Goal: Task Accomplishment & Management: Manage account settings

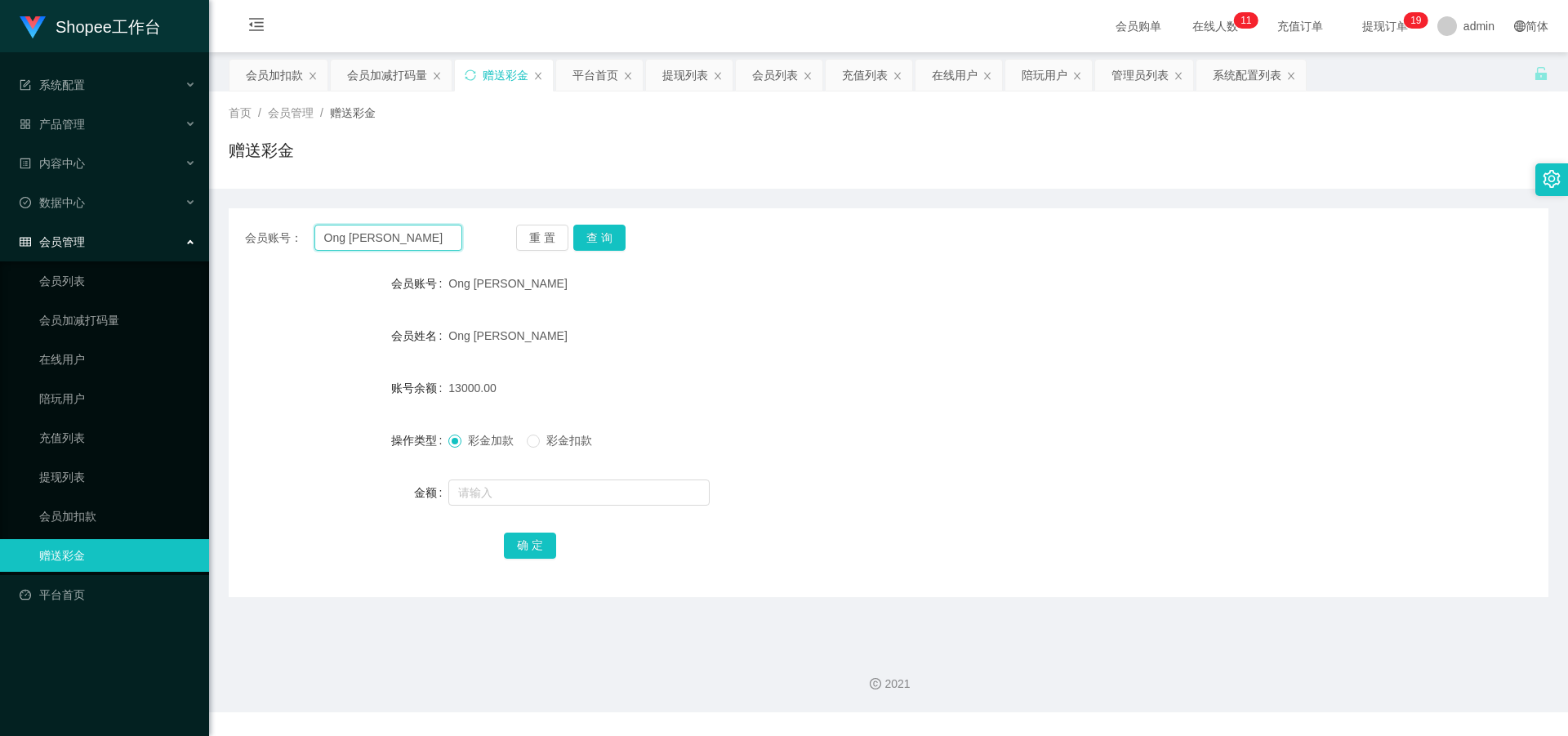
drag, startPoint x: 419, startPoint y: 235, endPoint x: 168, endPoint y: 243, distance: 251.1
click at [168, 243] on section "Shopee工作台 系统配置 产品管理 内容中心 数据中心 会员管理 会员列表 会员加减打码量 在线用户 陪玩用户 充值列表 提现列表 会员加扣款 赠送彩金 …" at bounding box center [784, 356] width 1568 height 712
click at [47, 288] on link "会员列表" at bounding box center [117, 281] width 157 height 33
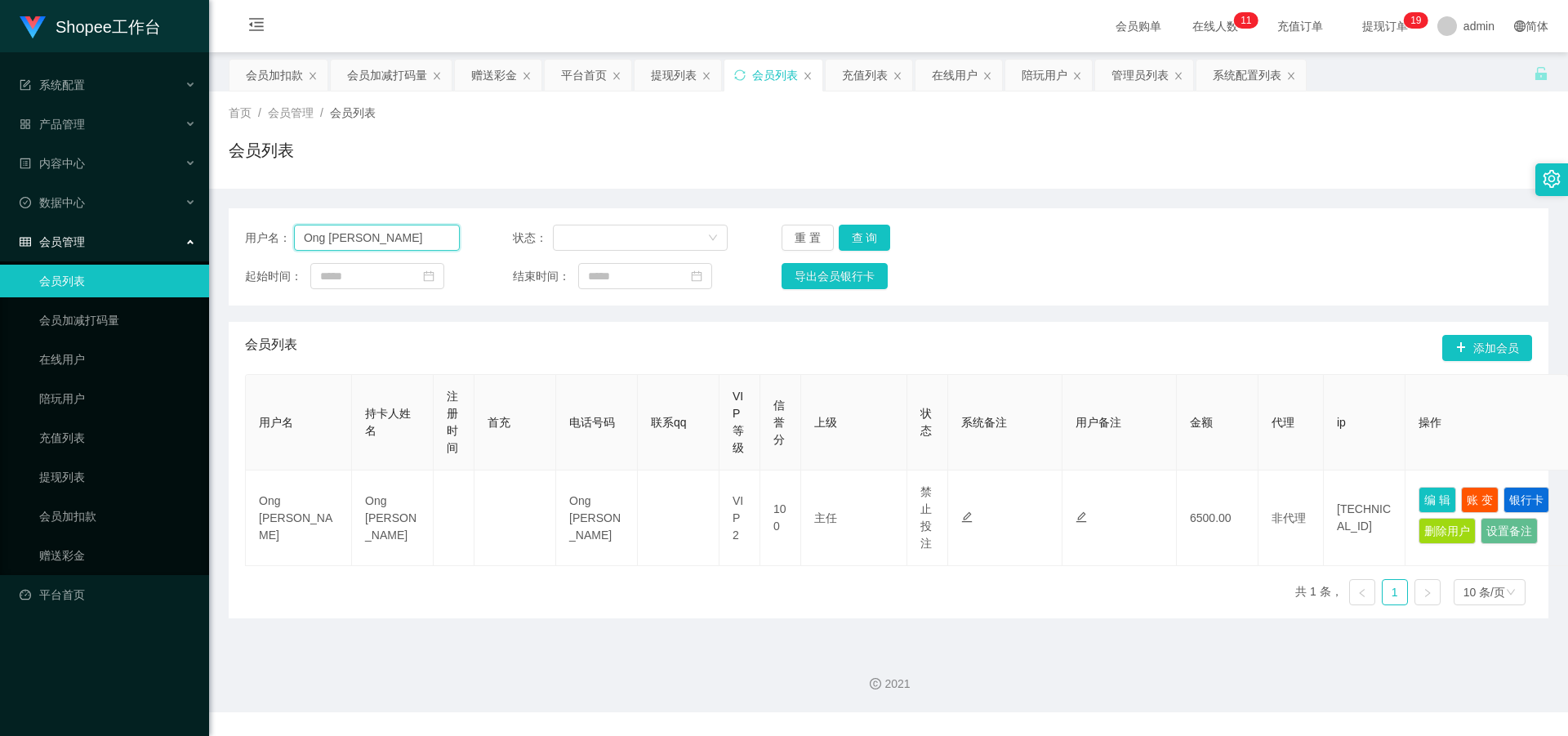
drag, startPoint x: 119, startPoint y: 248, endPoint x: 131, endPoint y: 247, distance: 12.0
click at [118, 248] on section "Shopee工作台 系统配置 产品管理 内容中心 数据中心 会员管理 会员列表 会员加减打码量 在线用户 陪玩用户 充值列表 提现列表 会员加扣款 赠送彩金 …" at bounding box center [784, 356] width 1568 height 712
click at [861, 240] on button "查 询" at bounding box center [864, 238] width 52 height 26
click at [852, 253] on div "用户名： Ong Yee Shiang 状态： 重 置 查 询 起始时间： 结束时间： 导出会员银行卡" at bounding box center [888, 257] width 1319 height 97
click at [402, 237] on input "Ong [PERSON_NAME]" at bounding box center [377, 238] width 166 height 26
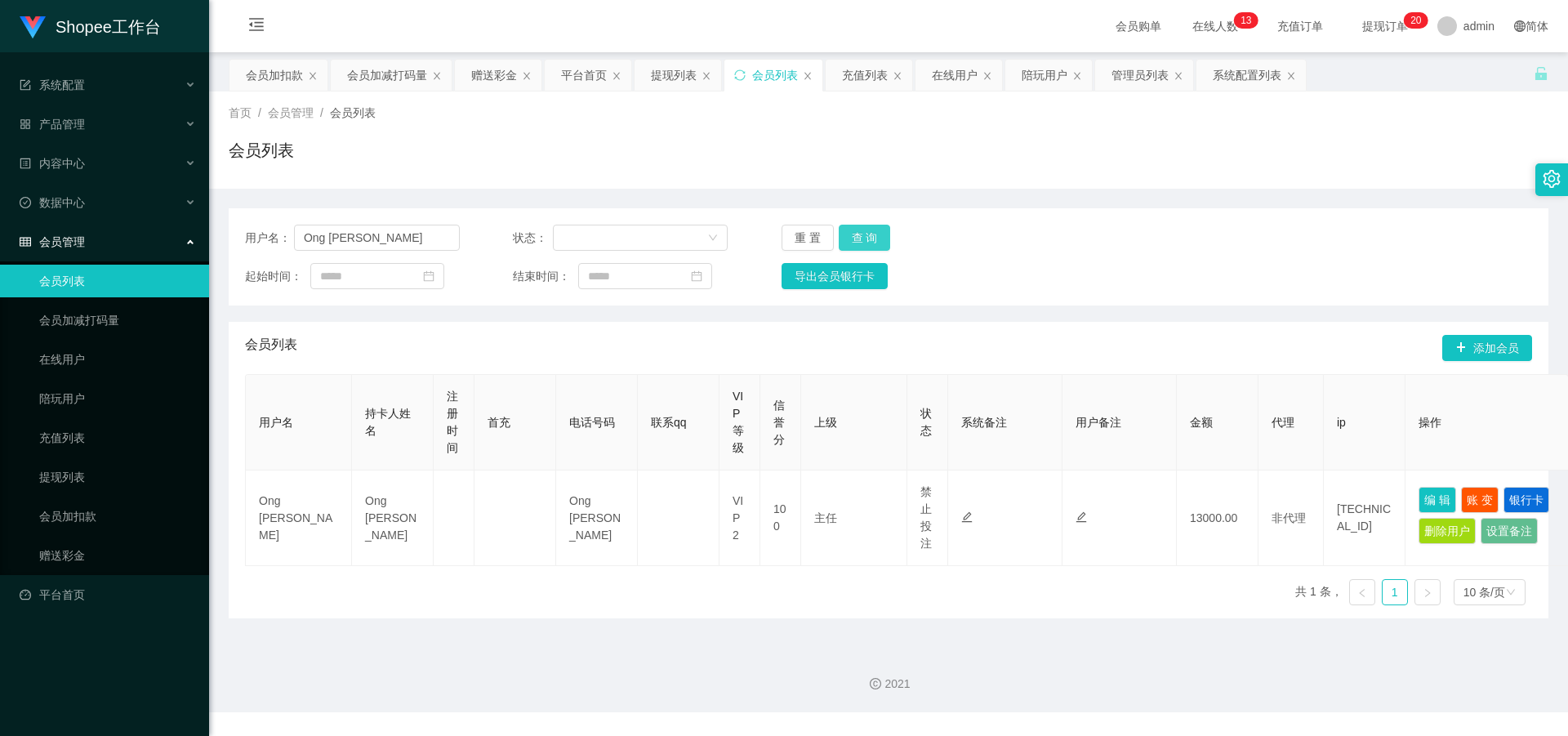
click at [878, 233] on button "查 询" at bounding box center [864, 238] width 52 height 26
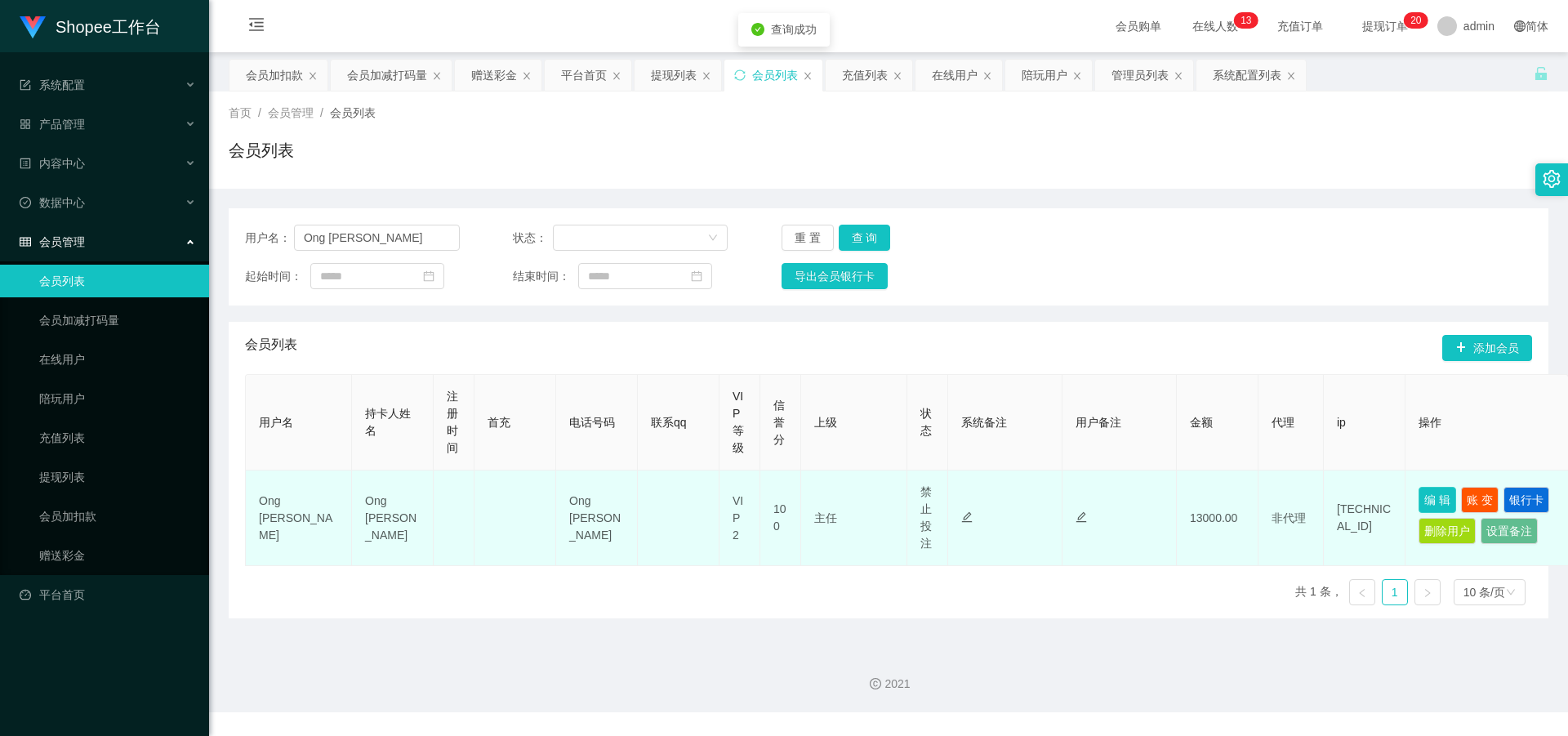
click at [1447, 495] on button "编 辑" at bounding box center [1437, 500] width 37 height 26
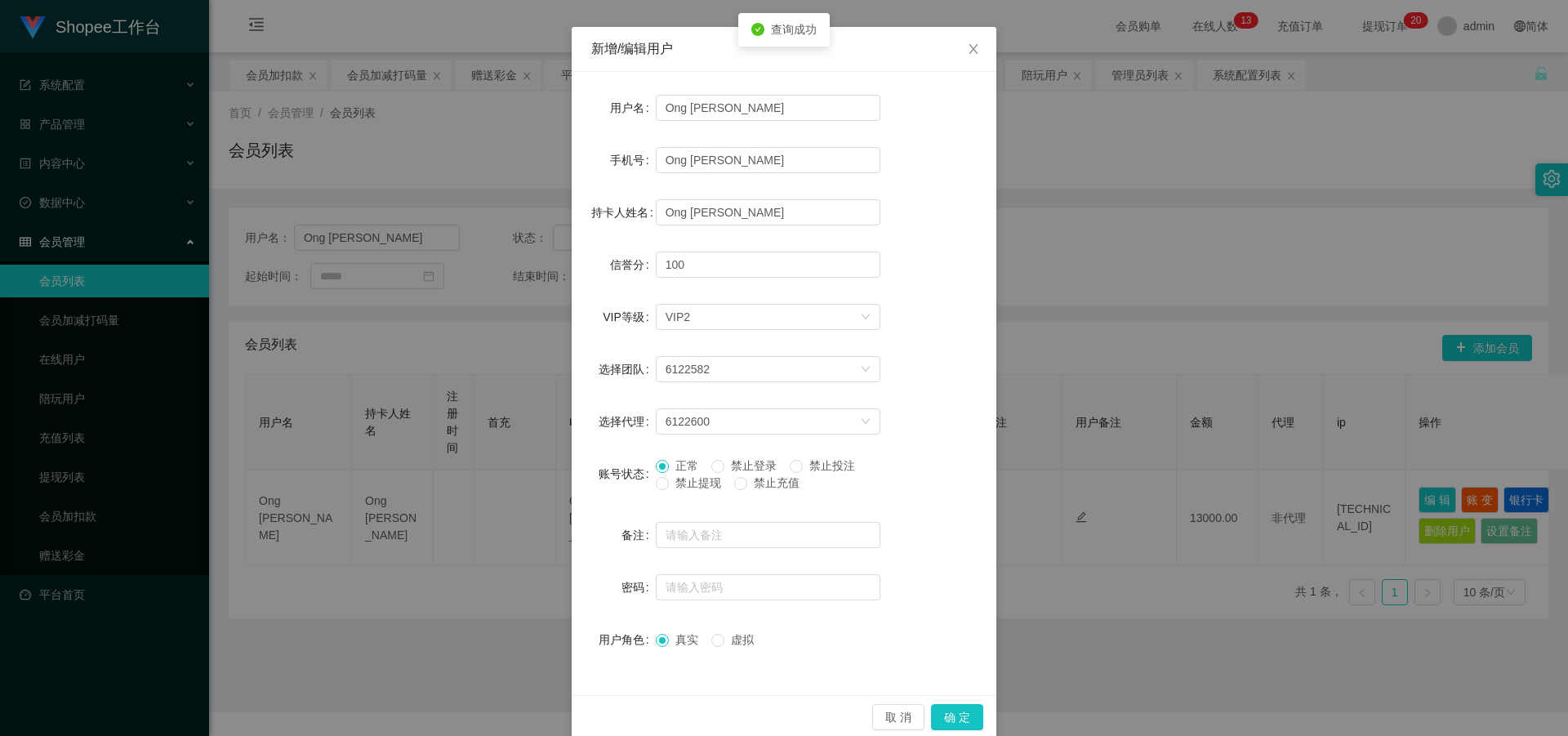
scroll to position [78, 0]
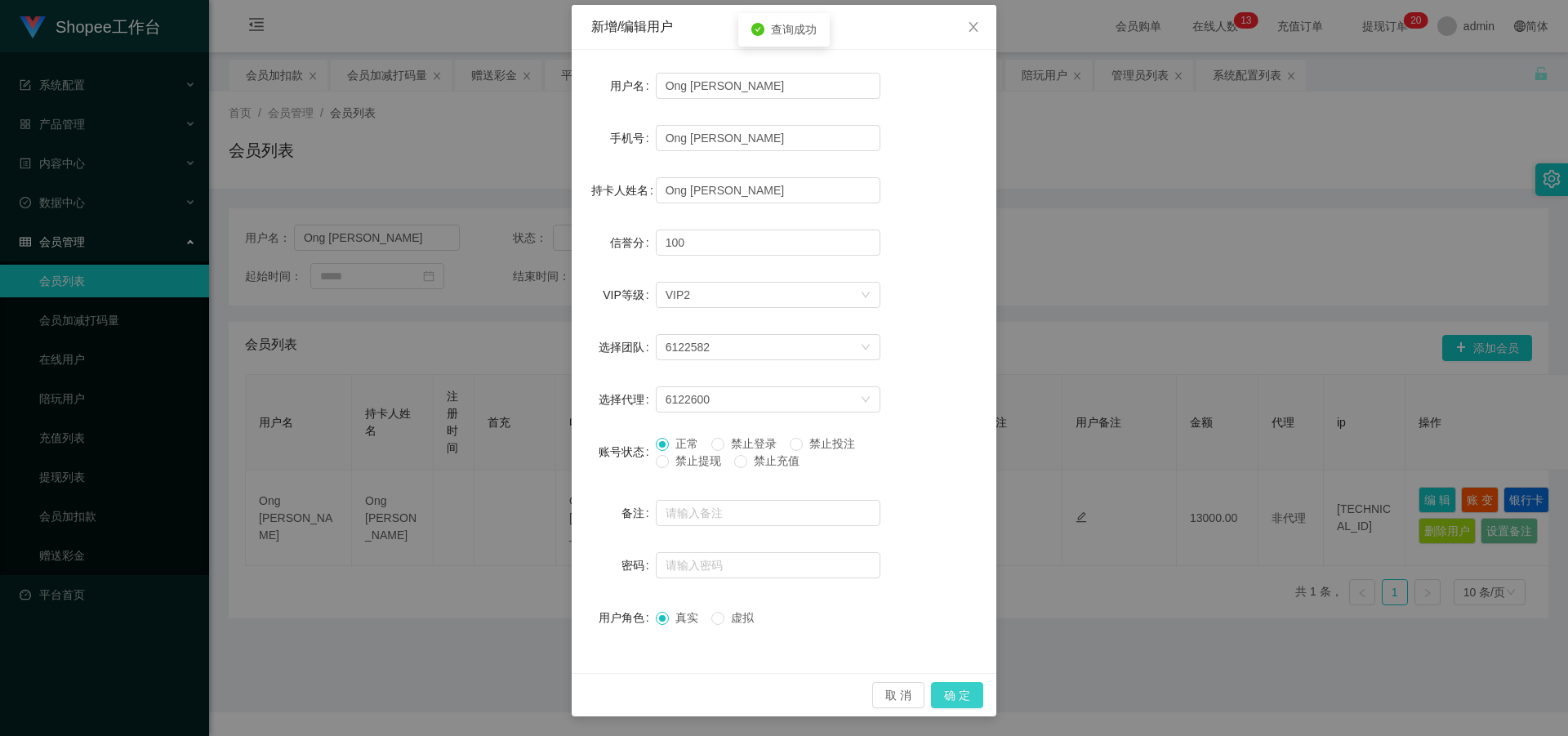
click at [958, 695] on button "确 定" at bounding box center [957, 695] width 52 height 26
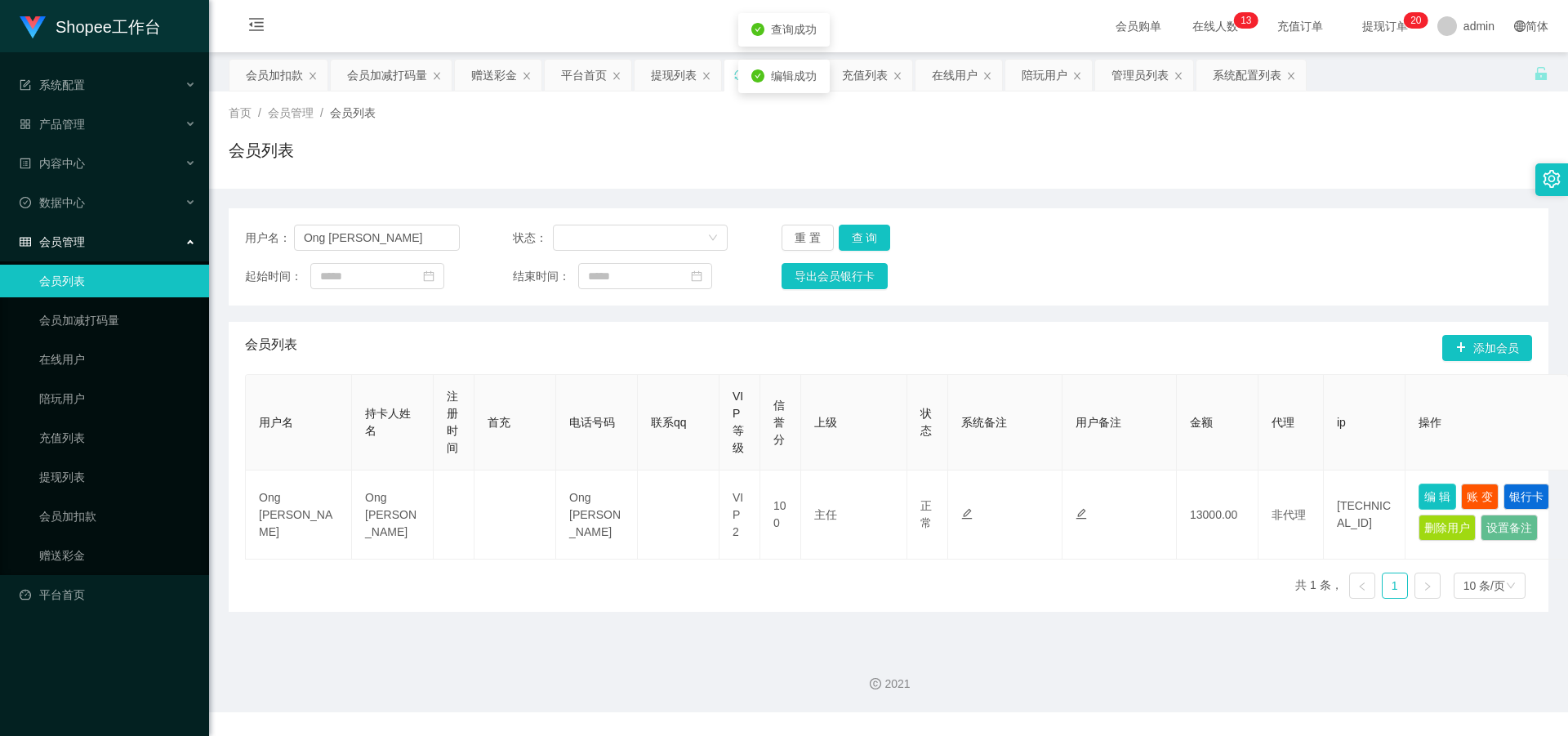
scroll to position [0, 0]
click at [859, 247] on button "查 询" at bounding box center [864, 238] width 52 height 26
click at [865, 245] on button "查 询" at bounding box center [864, 238] width 52 height 26
click at [70, 554] on link "赠送彩金" at bounding box center [117, 555] width 157 height 33
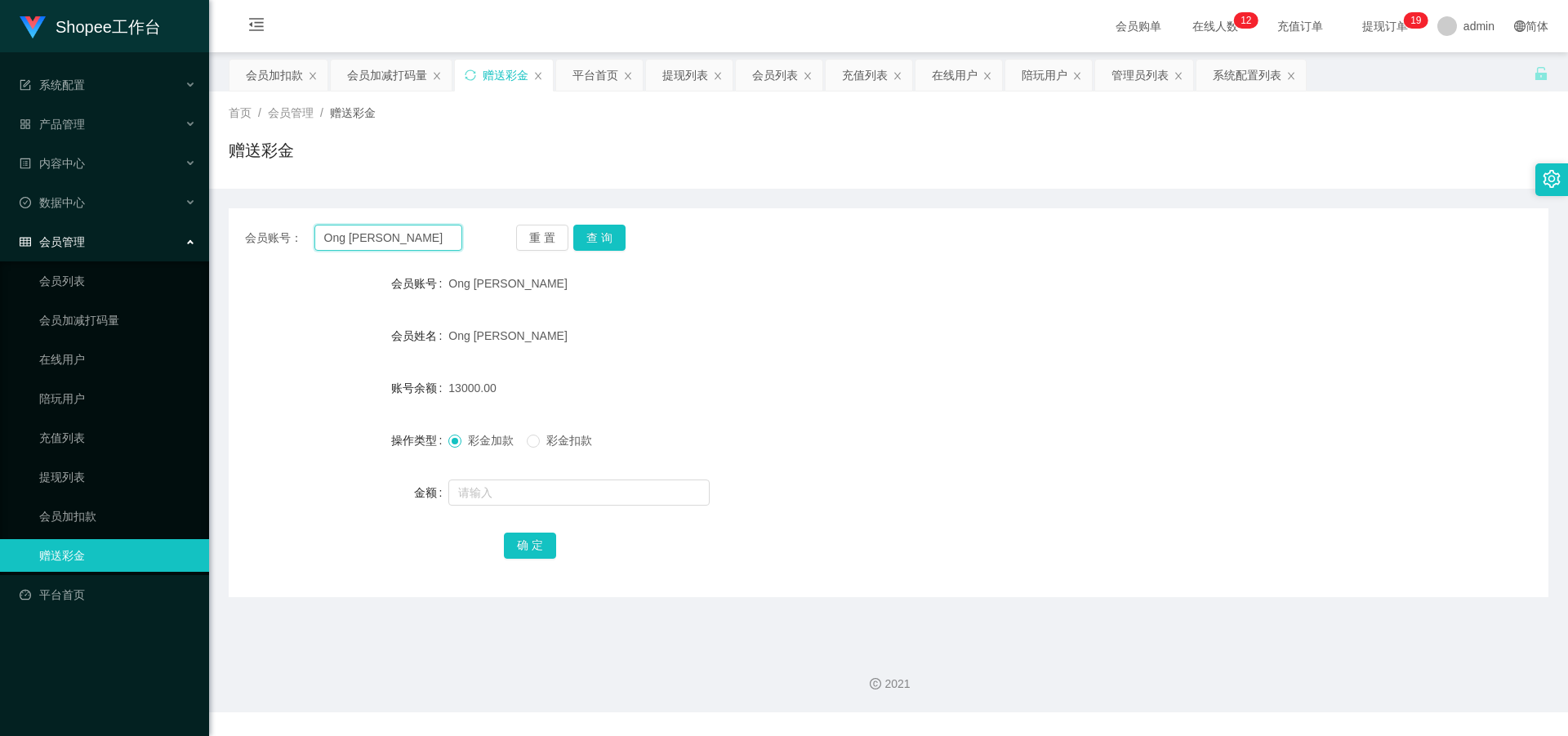
drag, startPoint x: 432, startPoint y: 240, endPoint x: 56, endPoint y: 235, distance: 376.0
click at [56, 235] on section "Shopee工作台 系统配置 产品管理 内容中心 数据中心 会员管理 会员列表 会员加减打码量 在线用户 陪玩用户 充值列表 提现列表 会员加扣款 赠送彩金 …" at bounding box center [784, 356] width 1568 height 712
click at [596, 237] on button "查 询" at bounding box center [599, 238] width 52 height 26
click at [511, 505] on input "text" at bounding box center [579, 492] width 261 height 26
drag, startPoint x: 112, startPoint y: 277, endPoint x: 128, endPoint y: 279, distance: 16.1
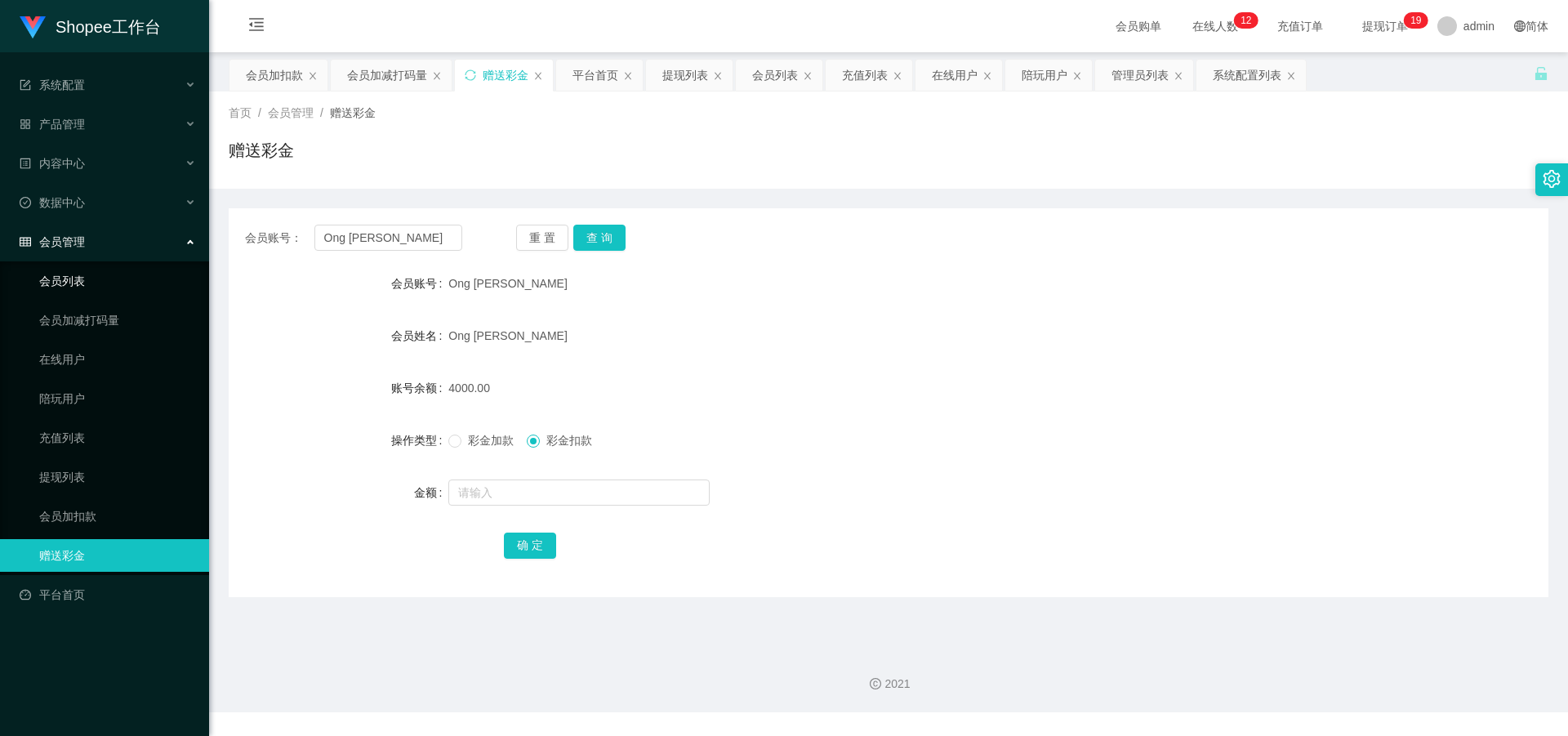
click at [113, 277] on link "会员列表" at bounding box center [117, 281] width 157 height 33
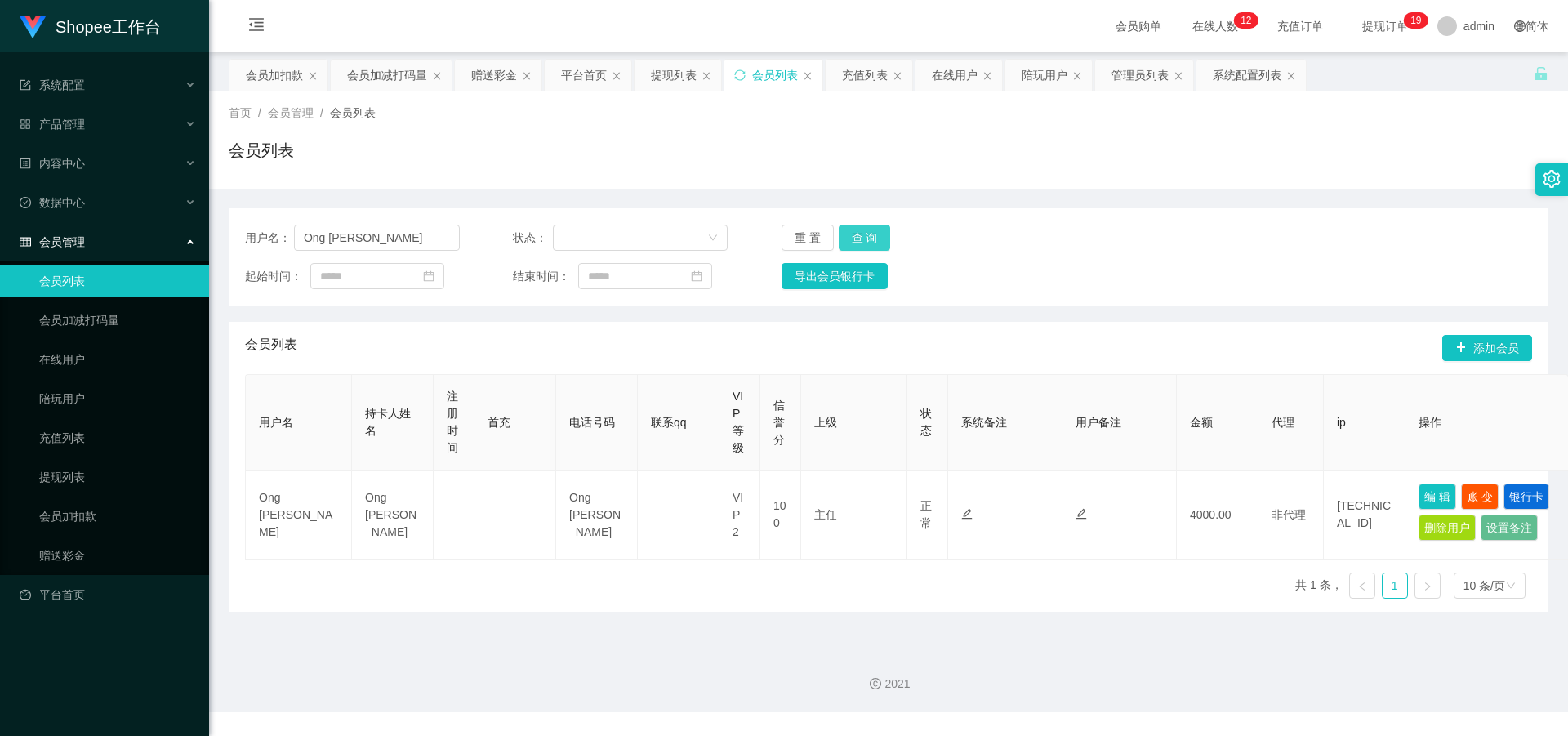
click at [865, 232] on button "查 询" at bounding box center [864, 238] width 52 height 26
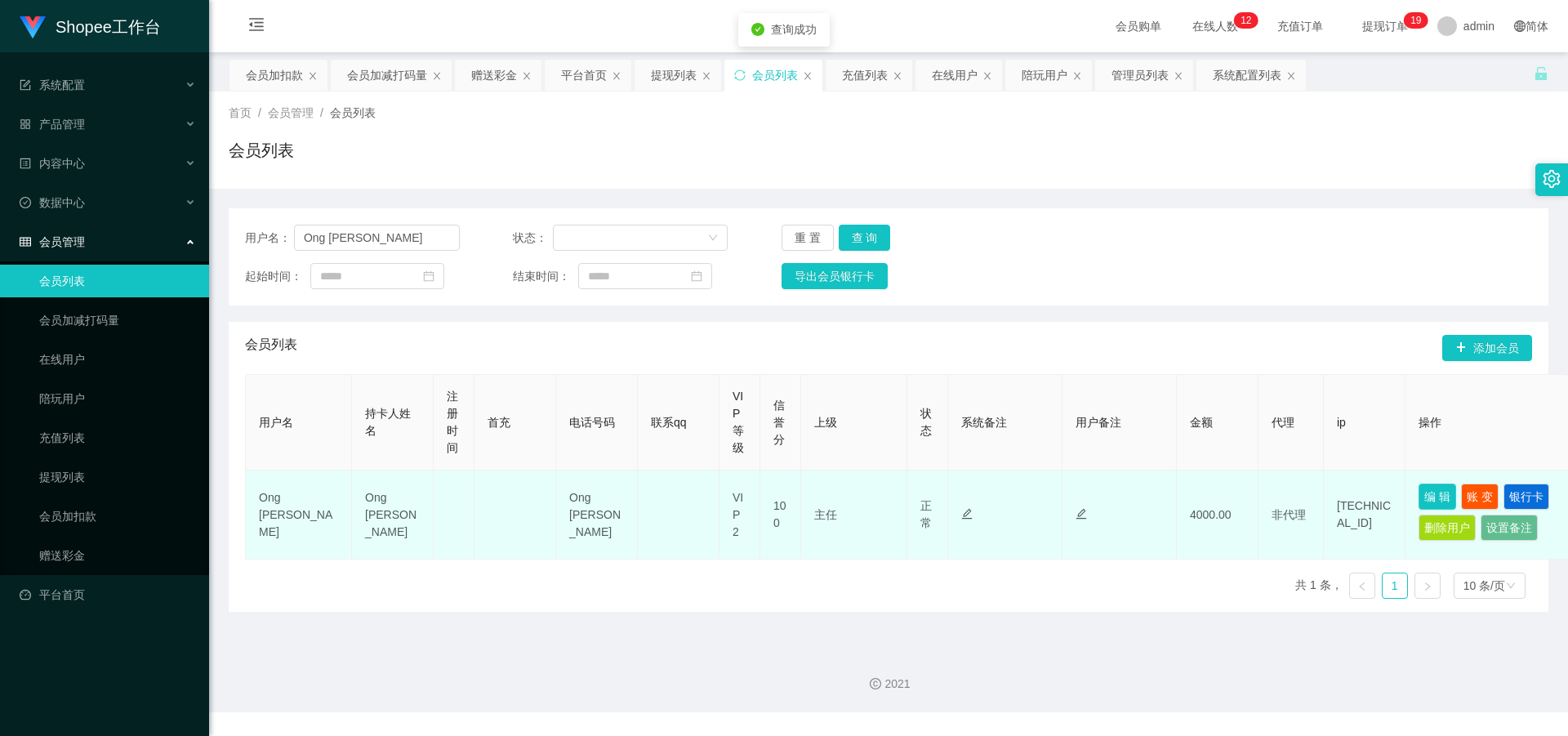
click at [1447, 496] on button "编 辑" at bounding box center [1437, 496] width 37 height 26
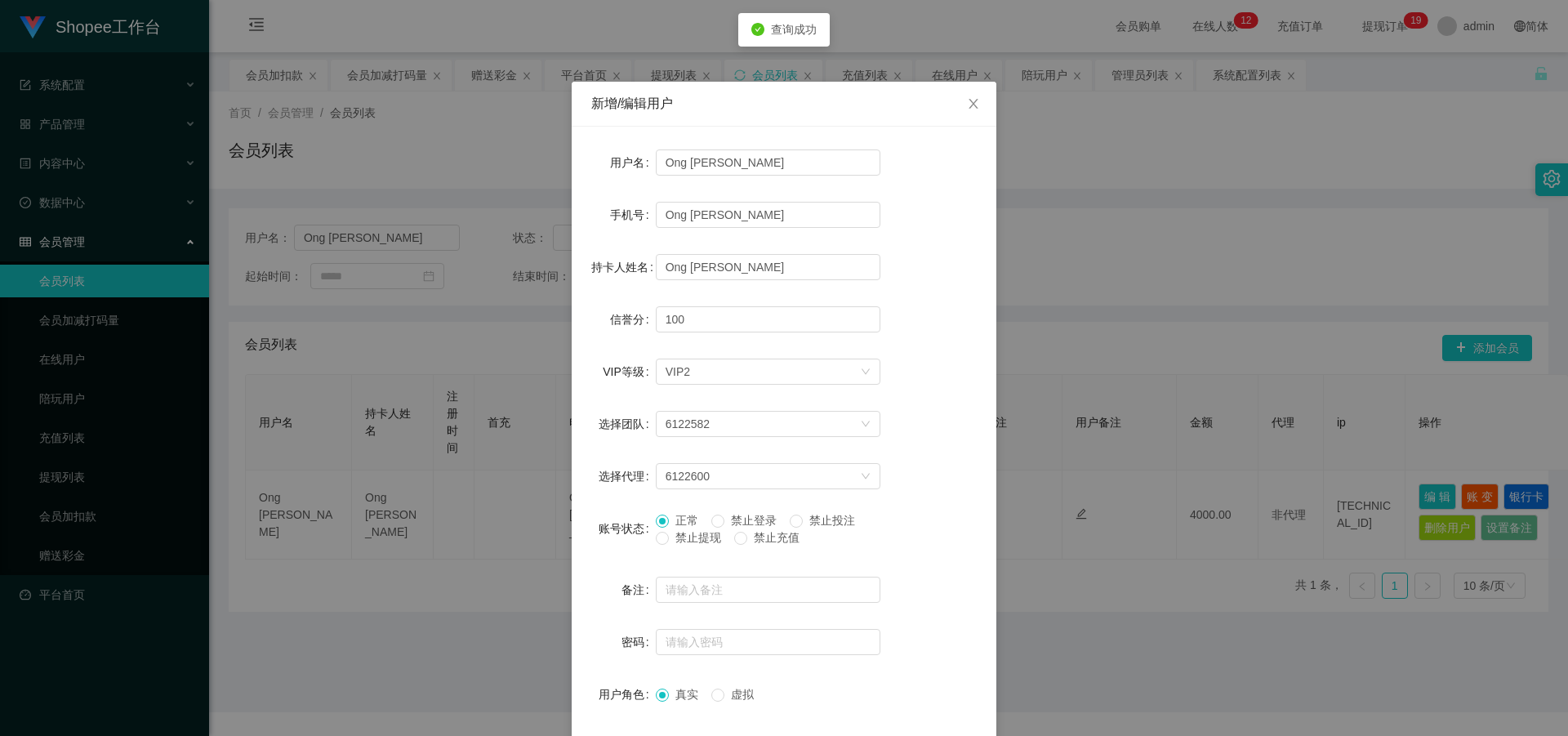
click at [804, 520] on span "禁止投注" at bounding box center [832, 520] width 59 height 13
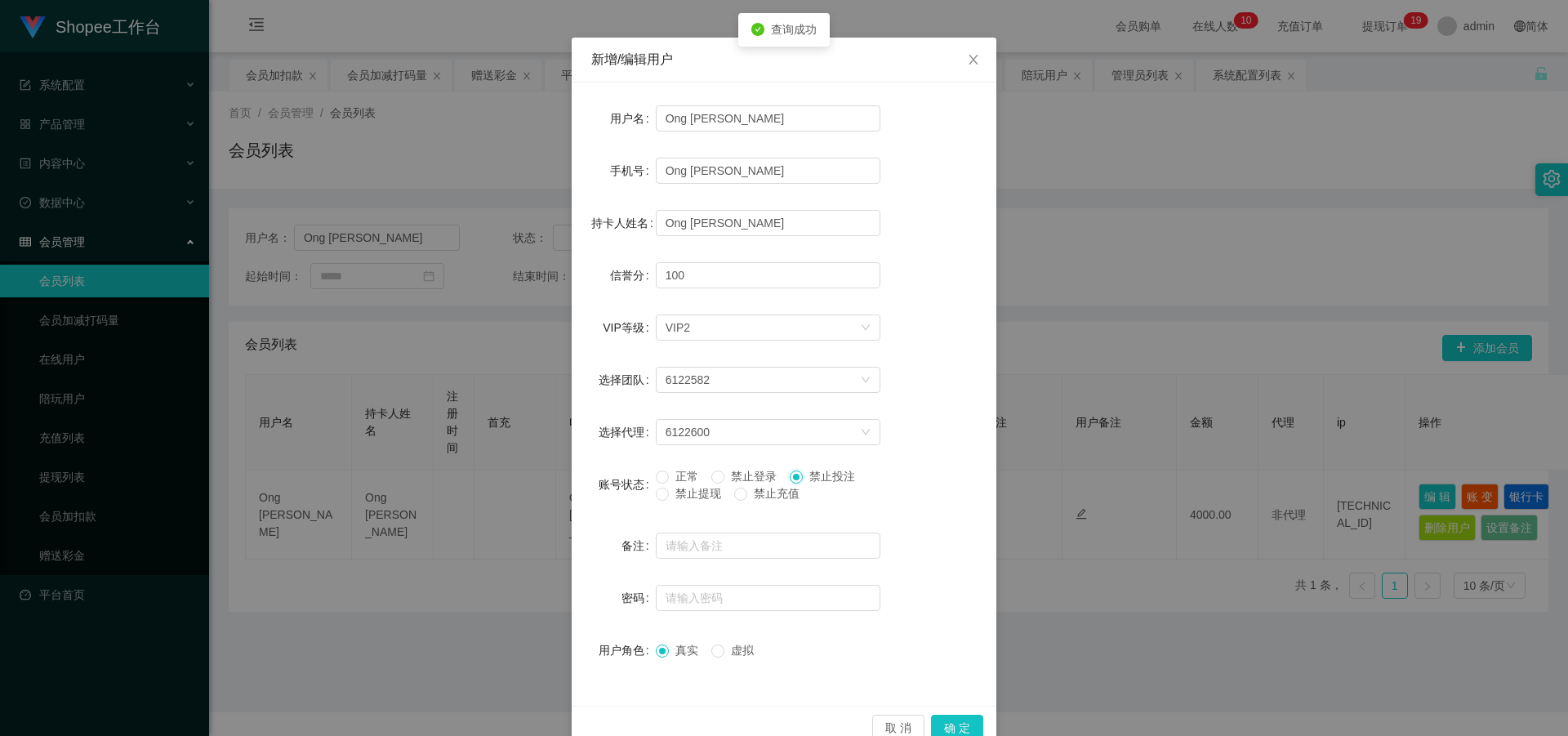
scroll to position [78, 0]
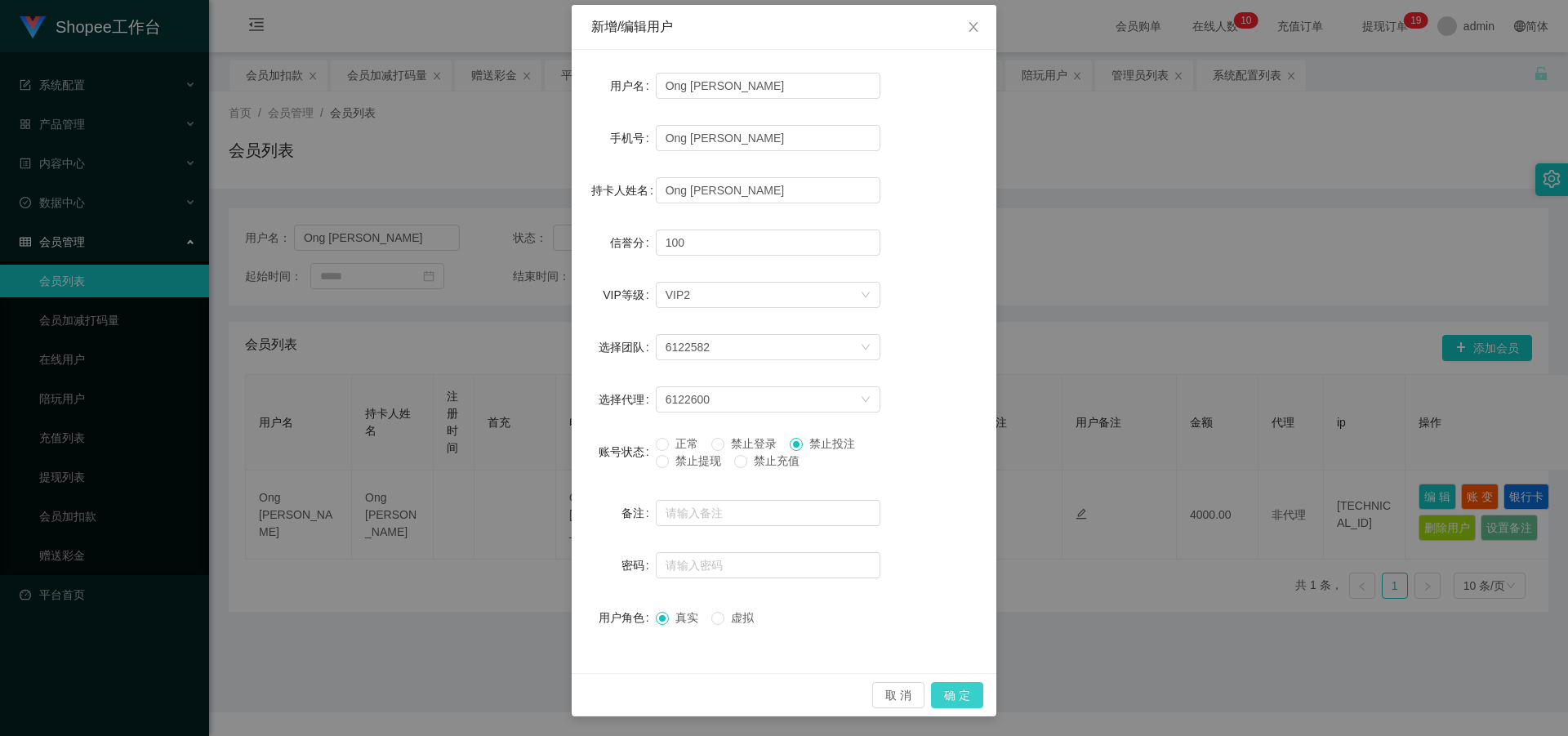
click at [959, 695] on button "确 定" at bounding box center [957, 695] width 52 height 26
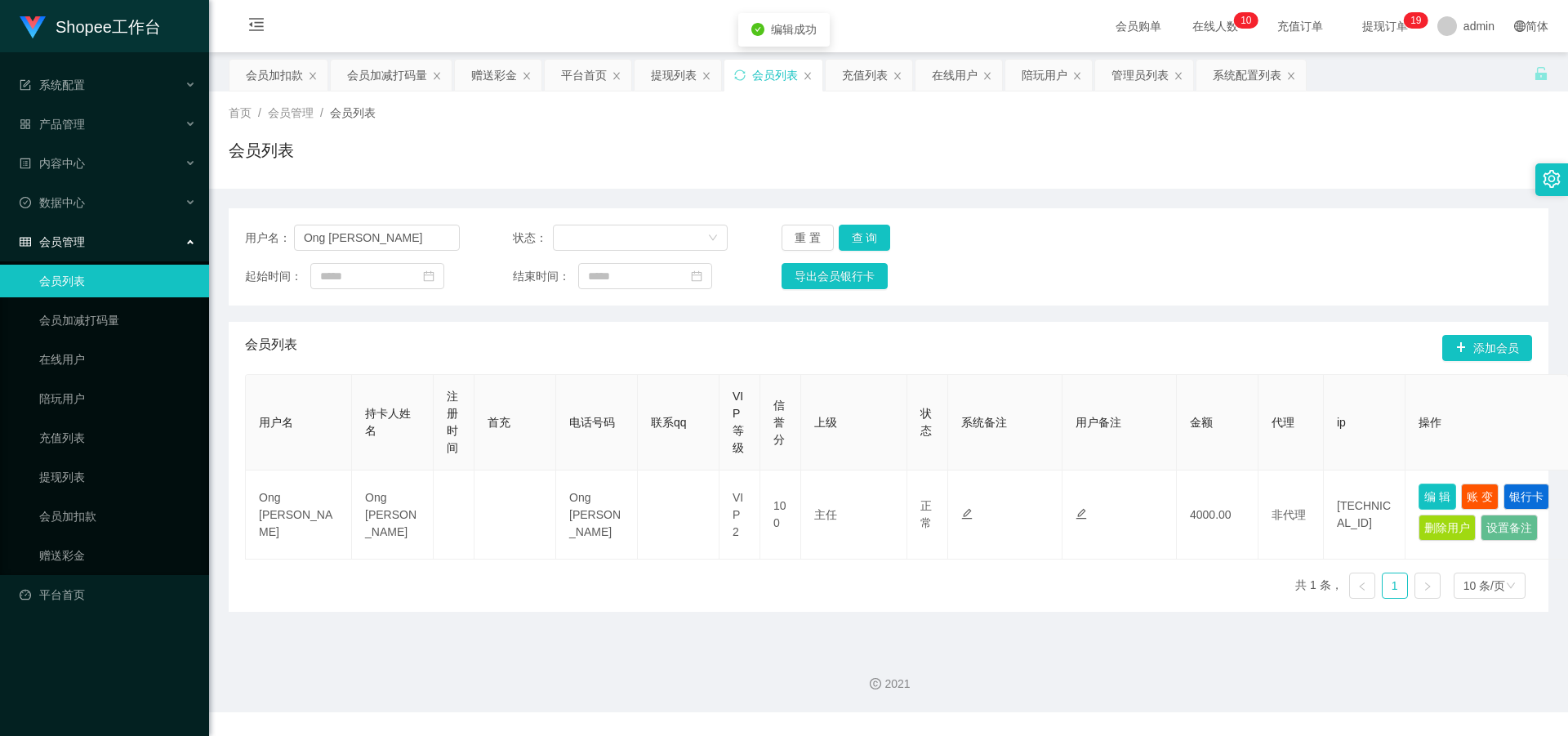
scroll to position [0, 0]
click at [874, 240] on button "查 询" at bounding box center [864, 238] width 52 height 26
click at [134, 522] on link "会员加扣款" at bounding box center [117, 516] width 157 height 33
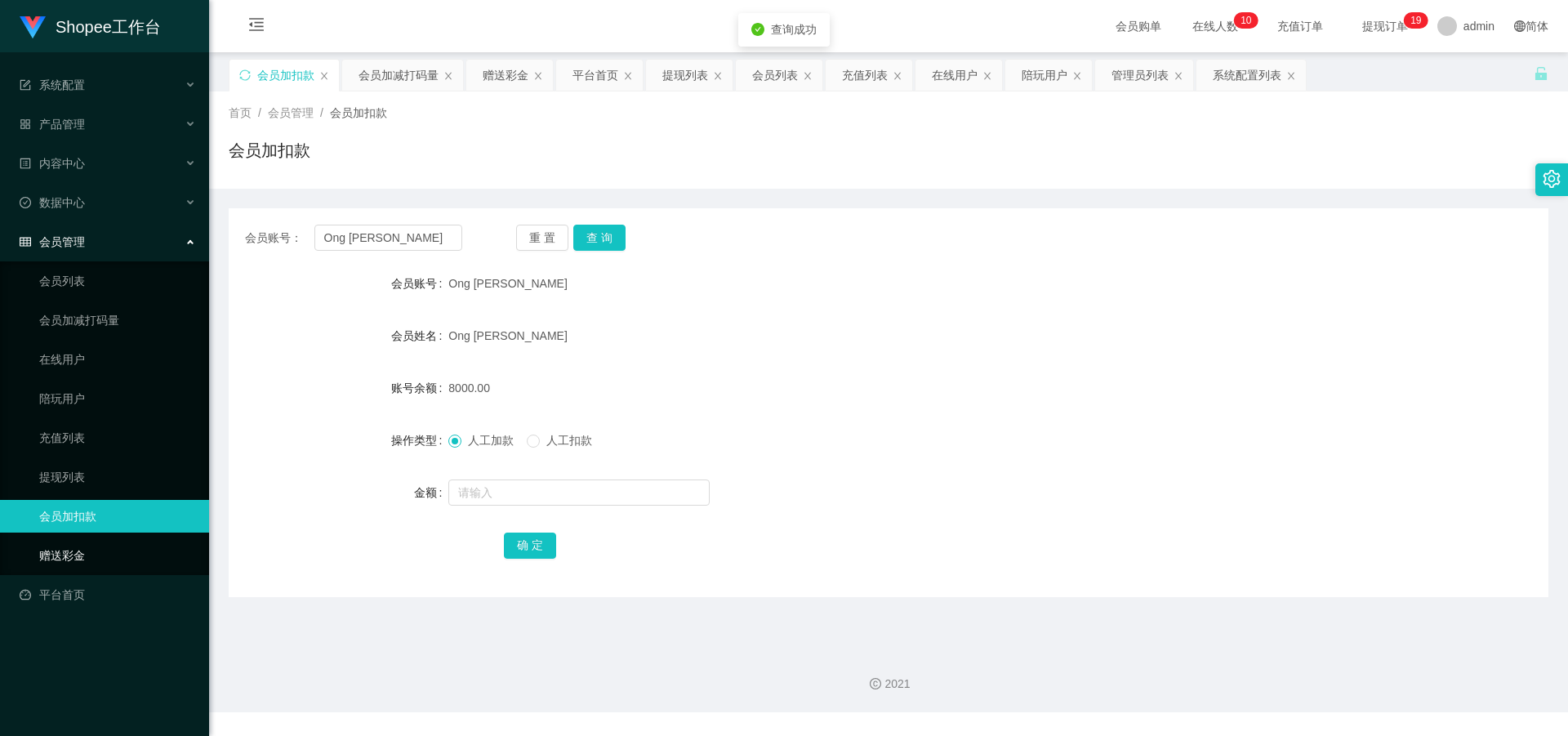
click at [120, 550] on link "赠送彩金" at bounding box center [117, 555] width 157 height 33
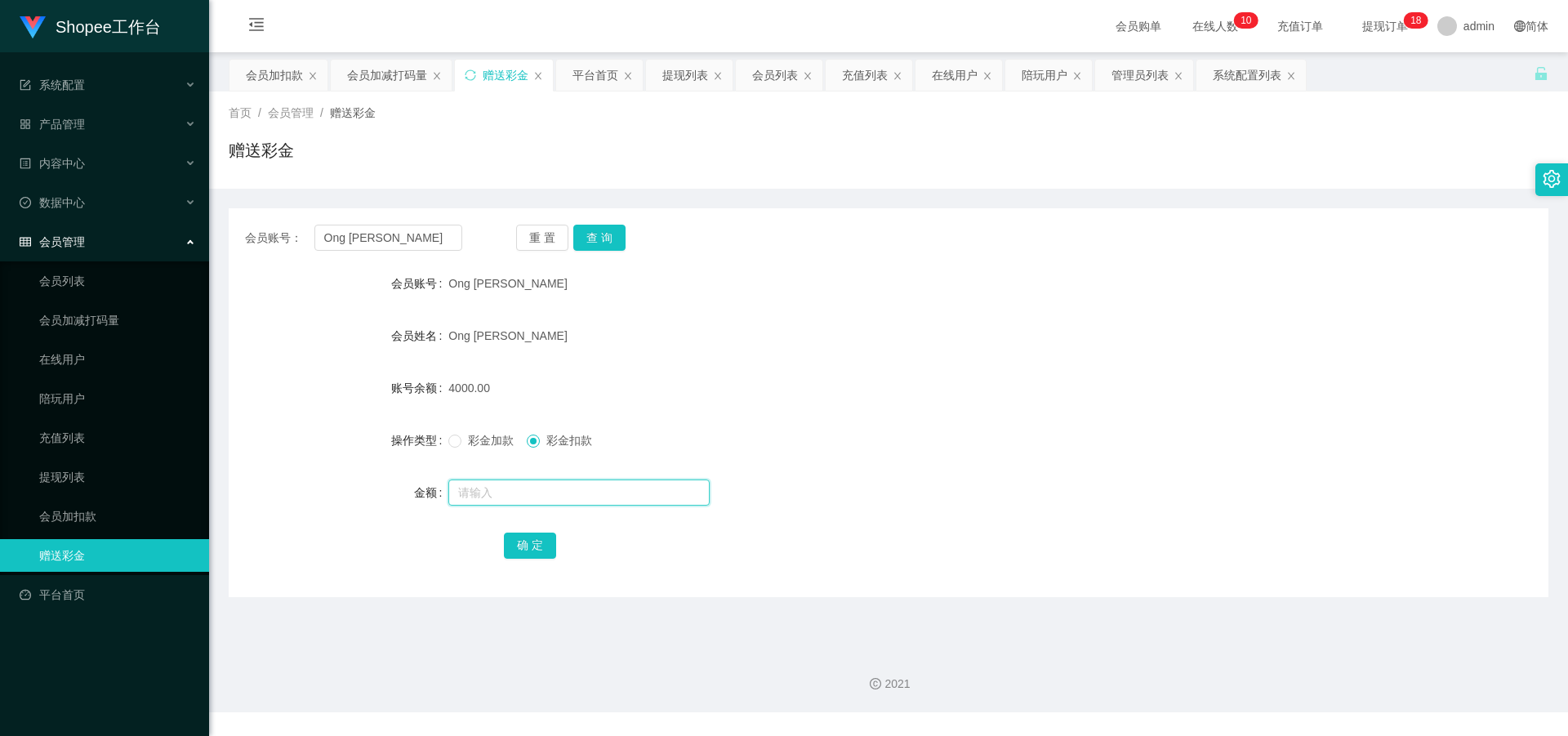
click at [475, 482] on input "text" at bounding box center [579, 492] width 261 height 26
type input "1500"
click at [535, 543] on button "确 定" at bounding box center [530, 546] width 52 height 26
click at [605, 234] on button "查 询" at bounding box center [599, 238] width 52 height 26
click at [611, 242] on button "查 询" at bounding box center [599, 238] width 52 height 26
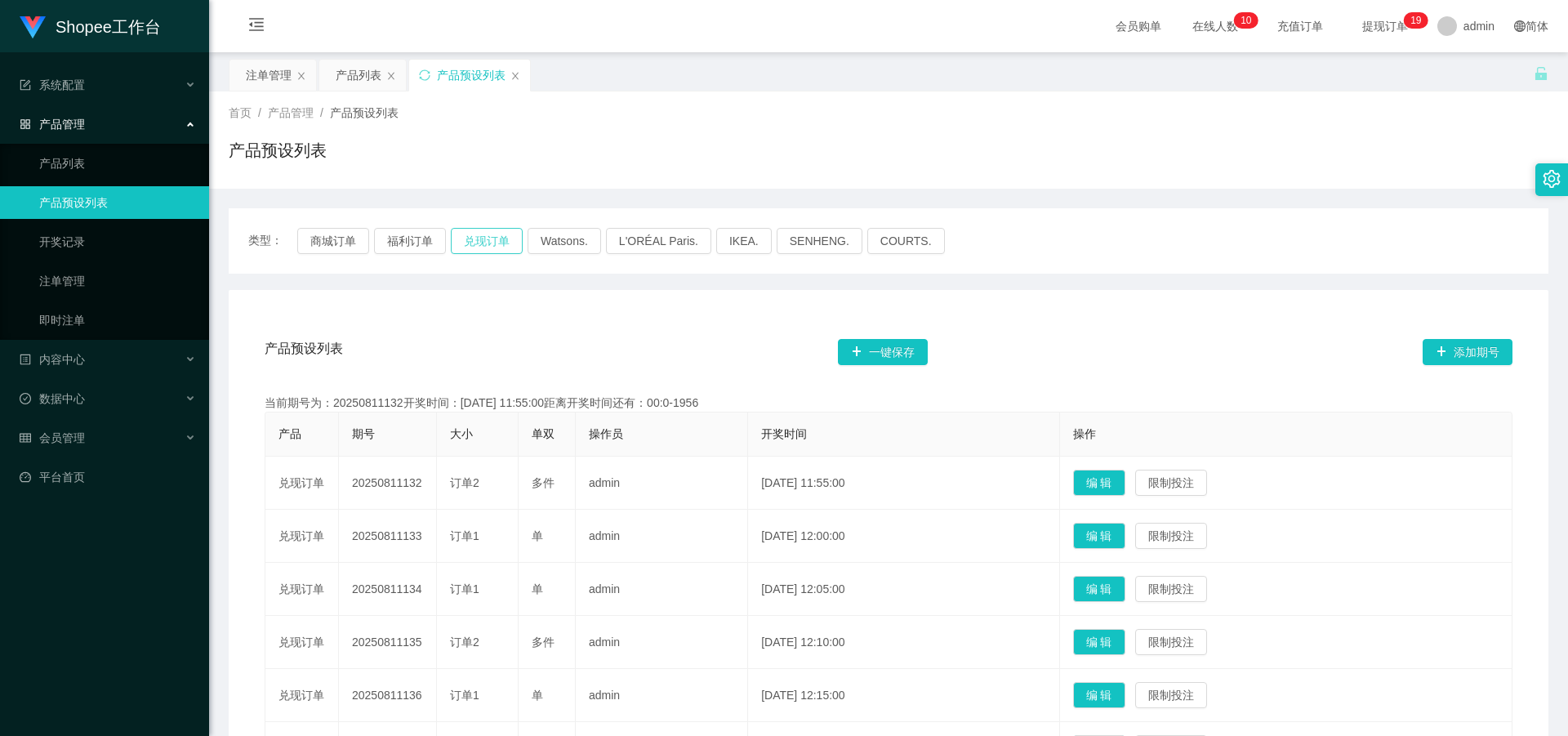
click at [488, 246] on button "兑现订单" at bounding box center [487, 241] width 72 height 26
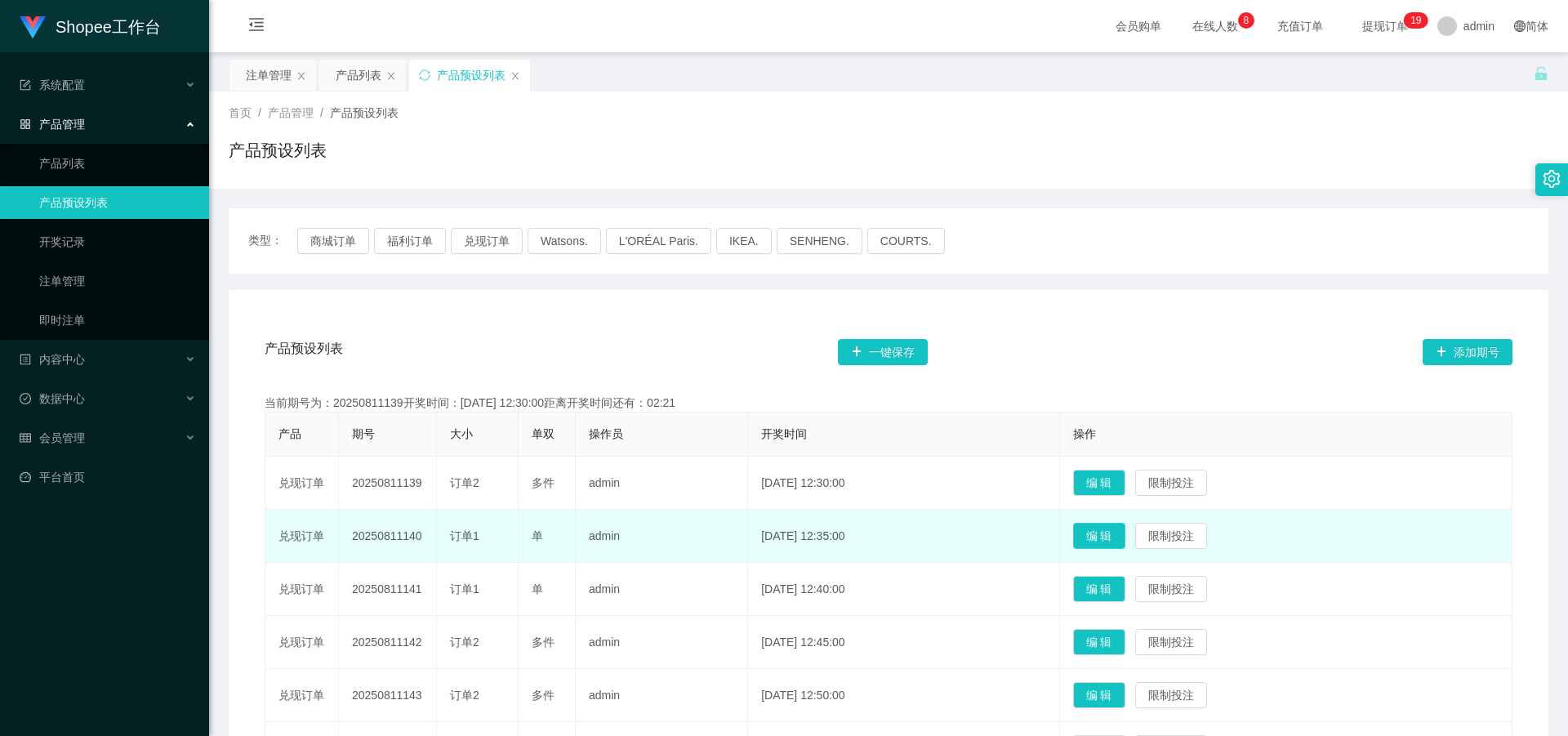
click at [1111, 539] on button "编 辑" at bounding box center [1099, 536] width 52 height 26
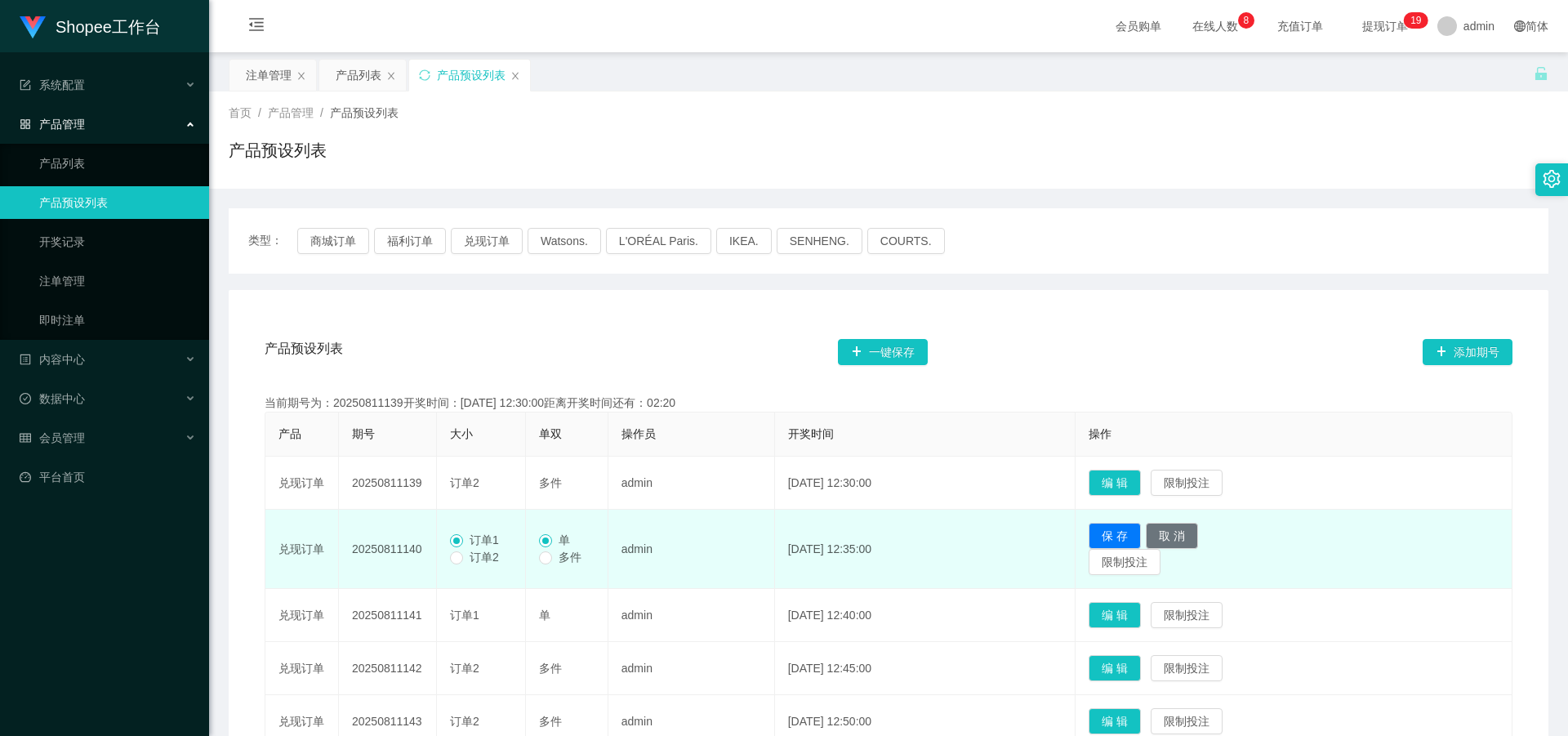
click at [465, 563] on span "订单2" at bounding box center [483, 557] width 42 height 13
click at [463, 544] on span "订单1" at bounding box center [483, 540] width 42 height 13
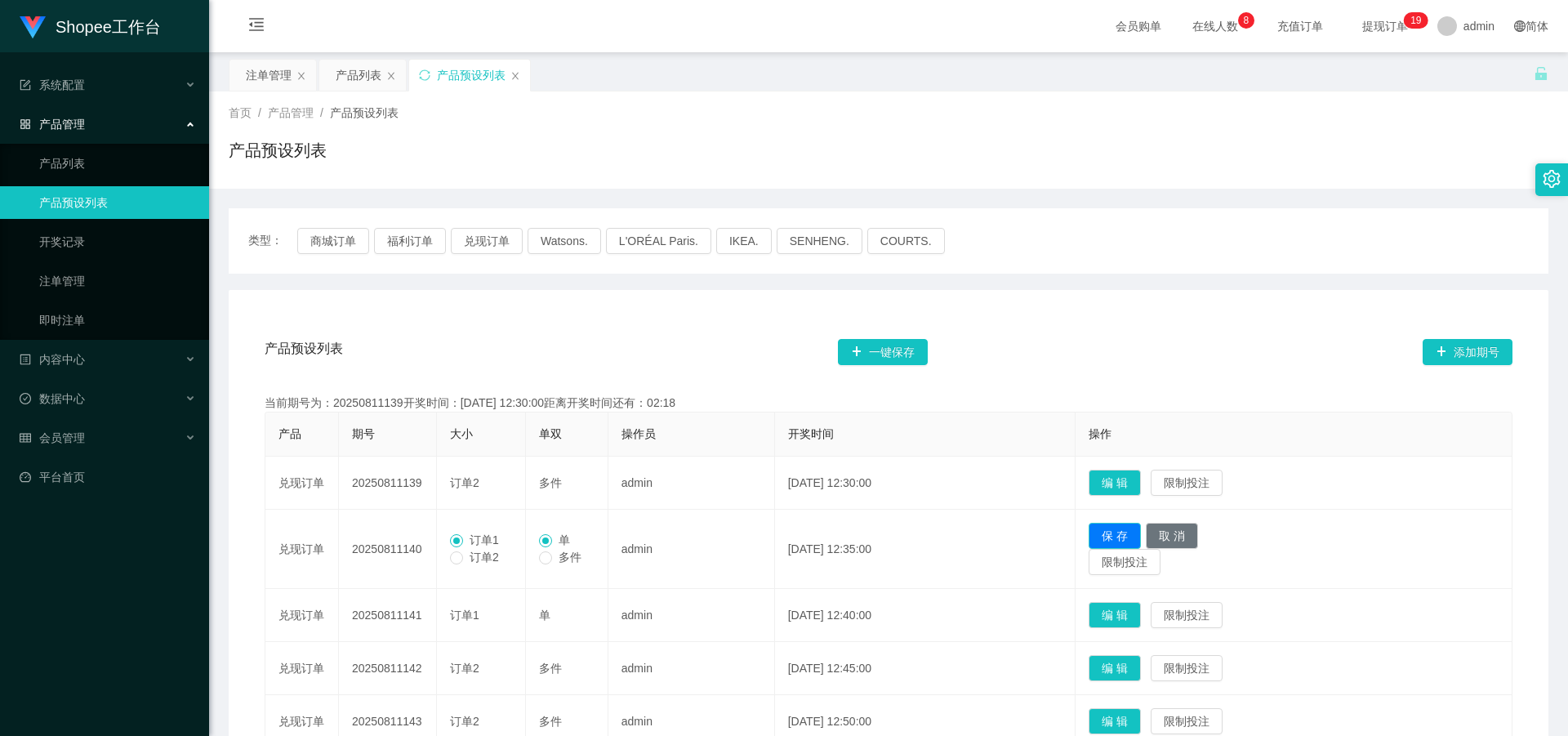
click at [1141, 534] on button "保 存" at bounding box center [1114, 536] width 52 height 26
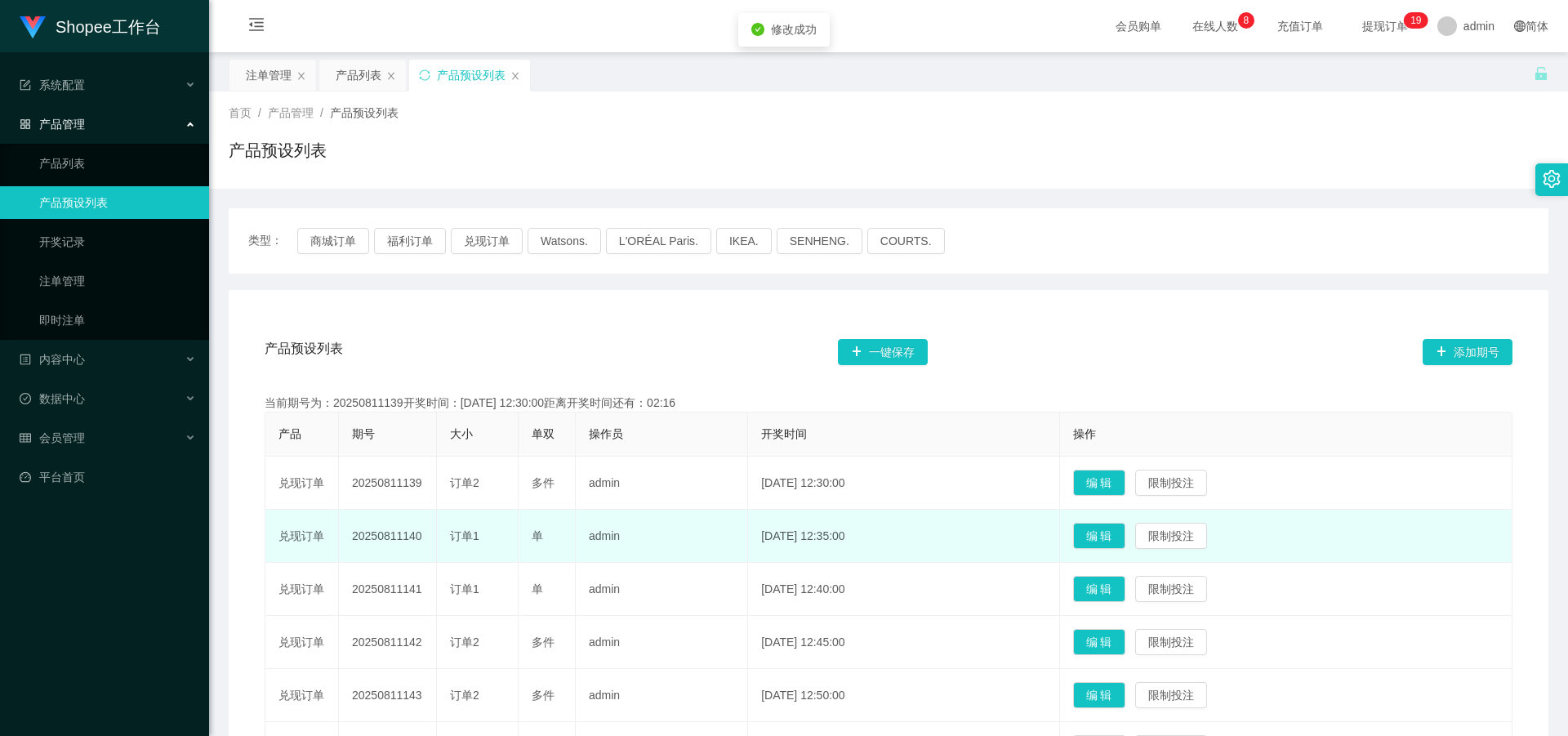
drag, startPoint x: 268, startPoint y: 536, endPoint x: 425, endPoint y: 541, distance: 157.1
click at [425, 541] on tr "兑现订单 20250811140 订单1 单 admin [DATE] 12:35:00 编 辑 限制投注" at bounding box center [888, 536] width 1247 height 53
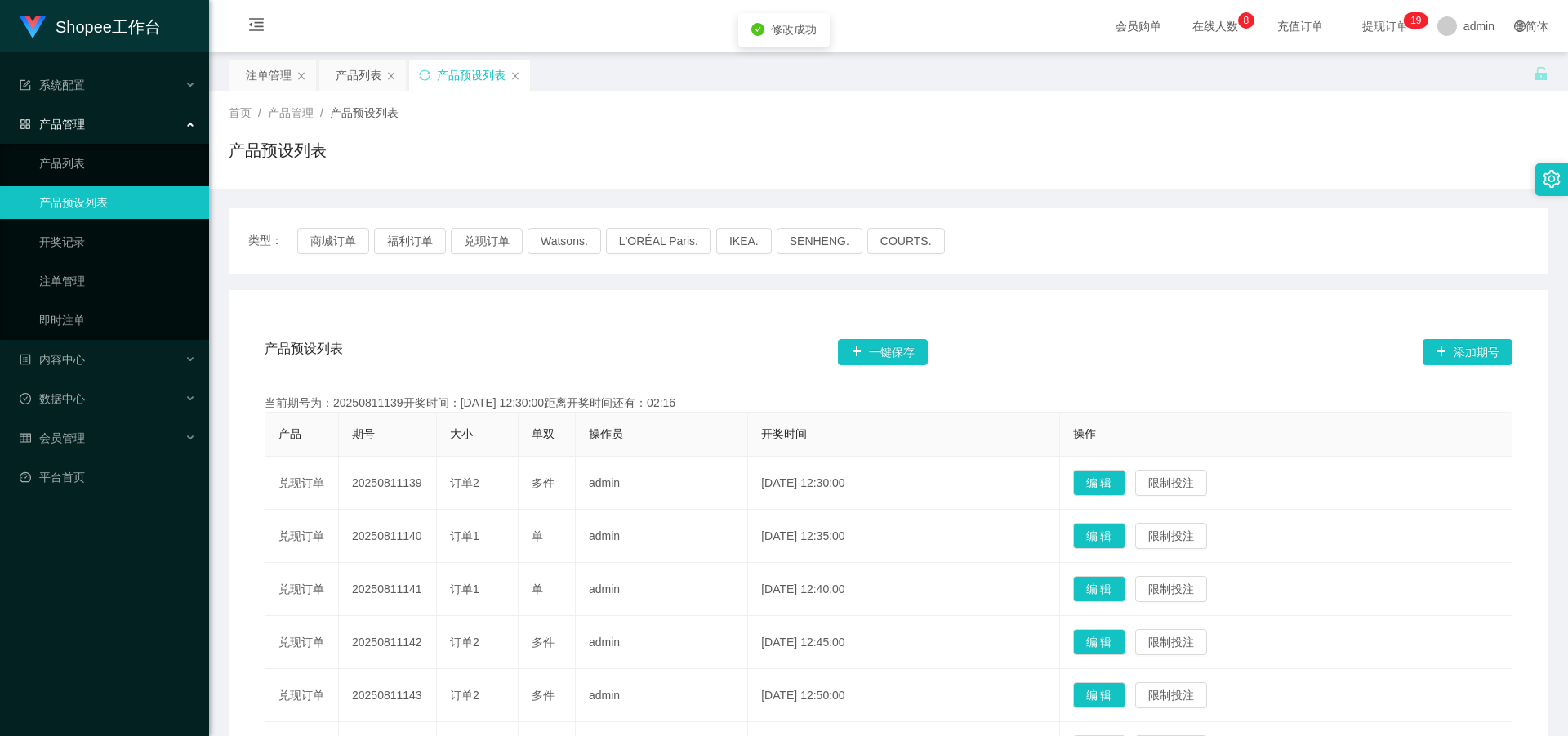
copy tr "兑现订单 20250811140"
click at [349, 78] on div "产品列表" at bounding box center [358, 75] width 45 height 31
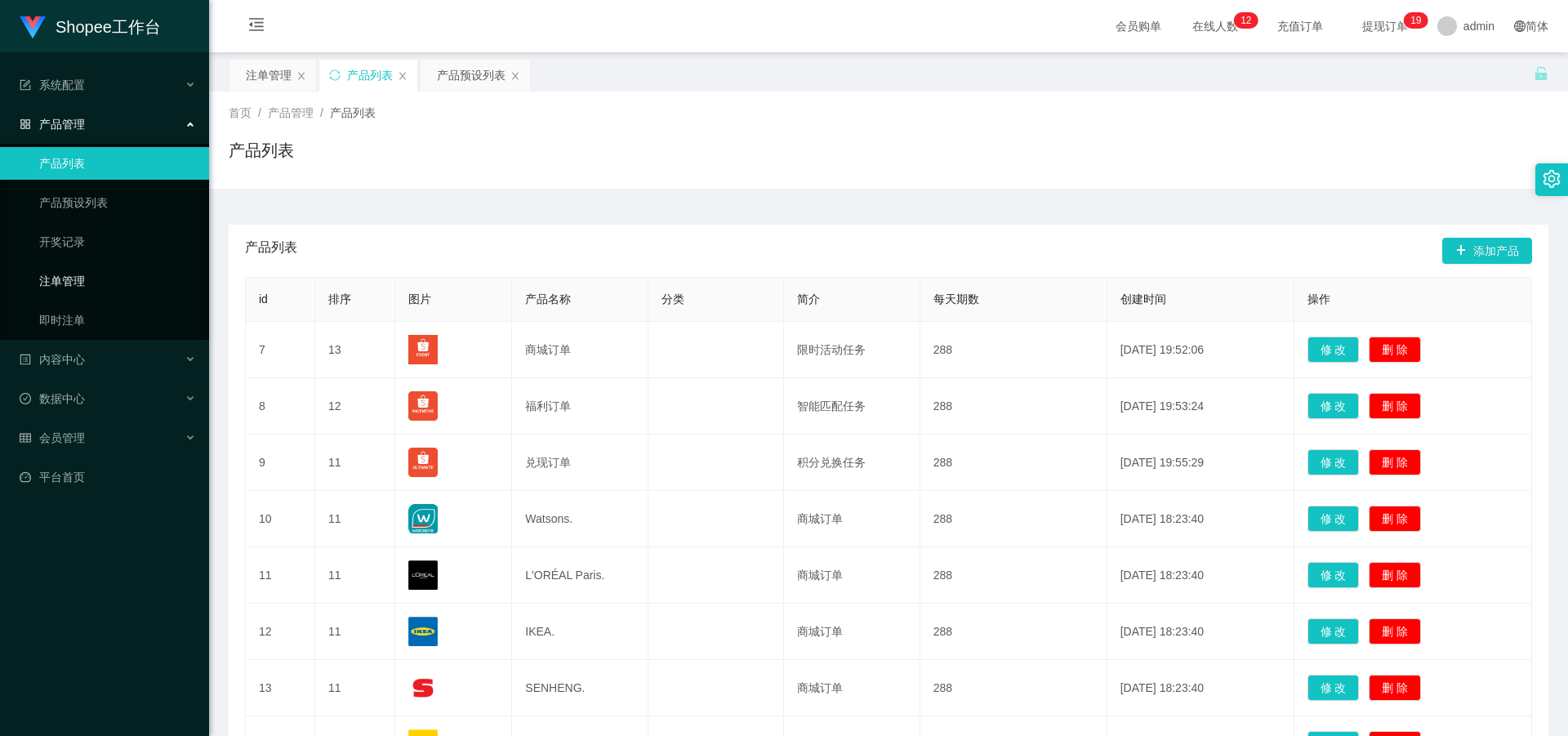
click at [79, 285] on link "注单管理" at bounding box center [117, 281] width 157 height 33
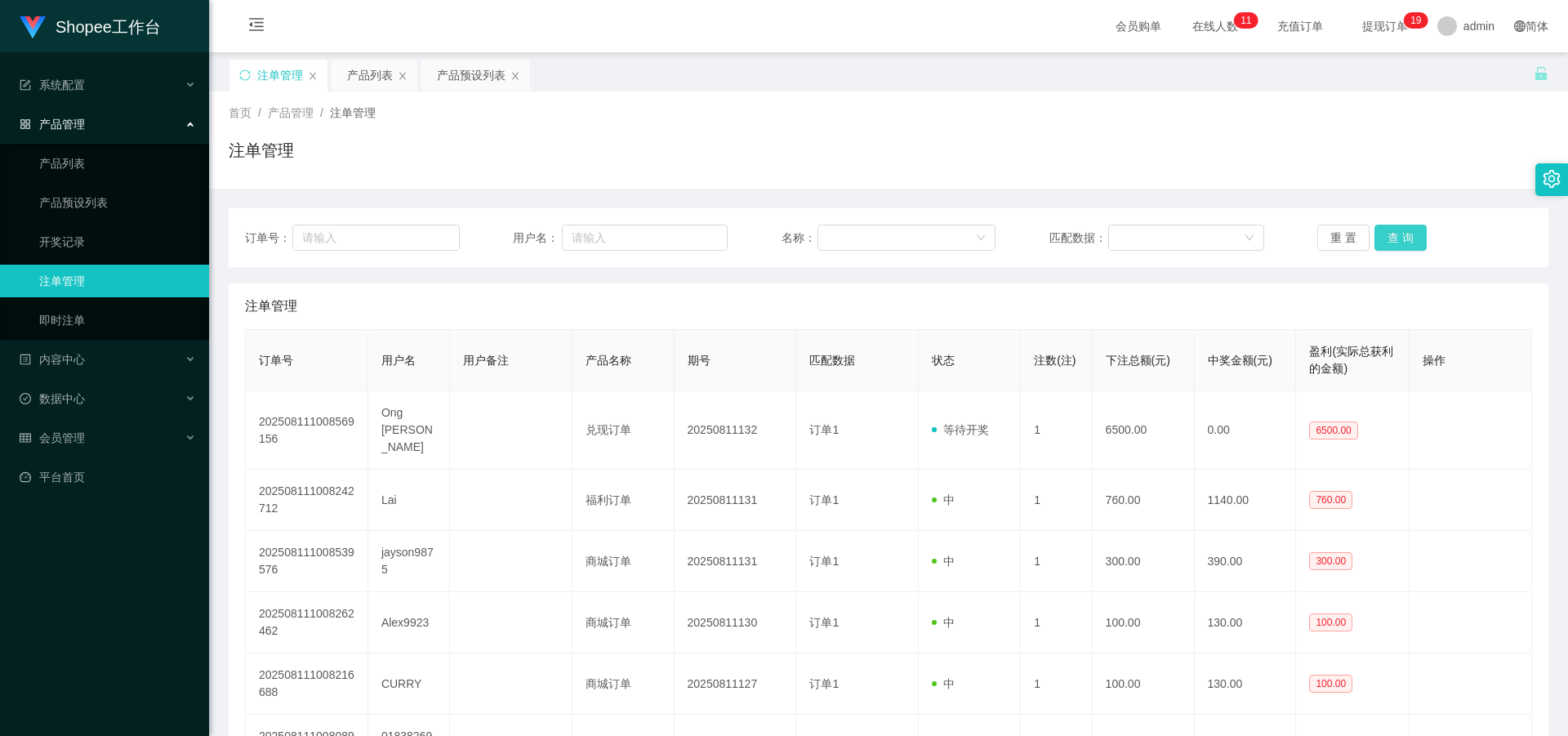
click at [1385, 237] on button "查 询" at bounding box center [1400, 238] width 52 height 26
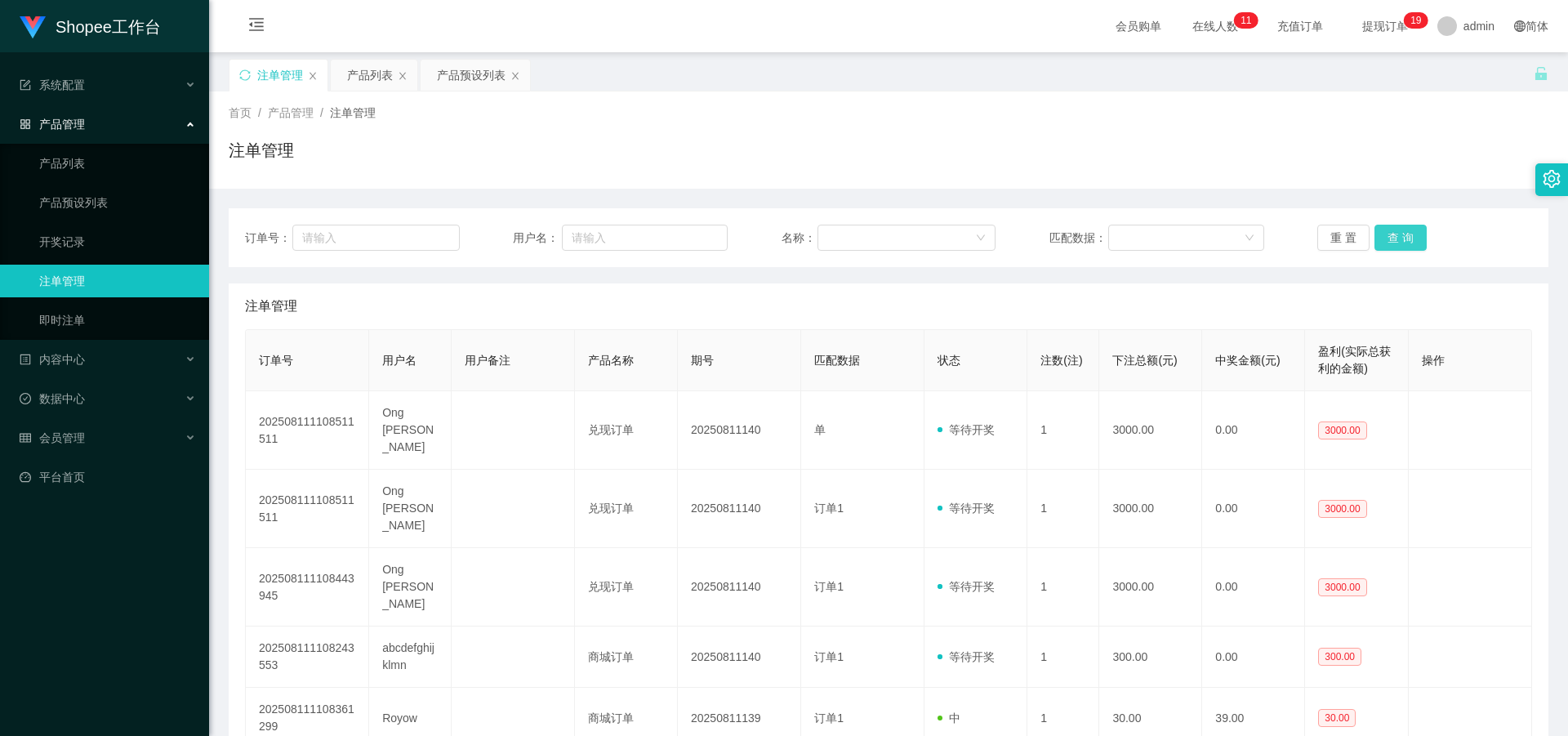
click at [1390, 244] on button "查 询" at bounding box center [1400, 238] width 52 height 26
click at [1405, 232] on button "查 询" at bounding box center [1400, 238] width 52 height 26
click at [1390, 239] on button "查 询" at bounding box center [1400, 238] width 52 height 26
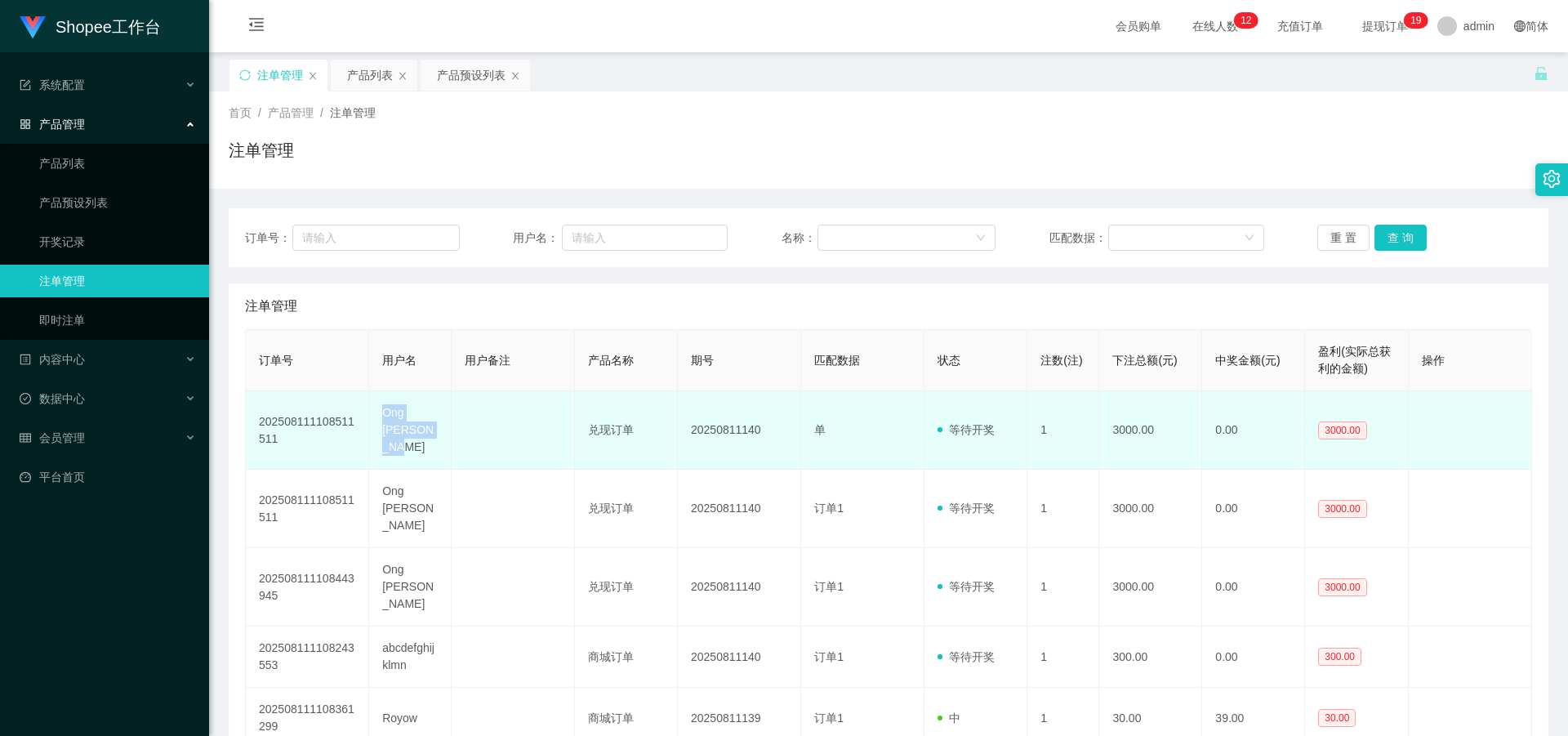
drag, startPoint x: 380, startPoint y: 411, endPoint x: 433, endPoint y: 436, distance: 58.6
click at [433, 436] on td "Ong [PERSON_NAME]" at bounding box center [411, 430] width 83 height 78
copy td "Ong [PERSON_NAME]"
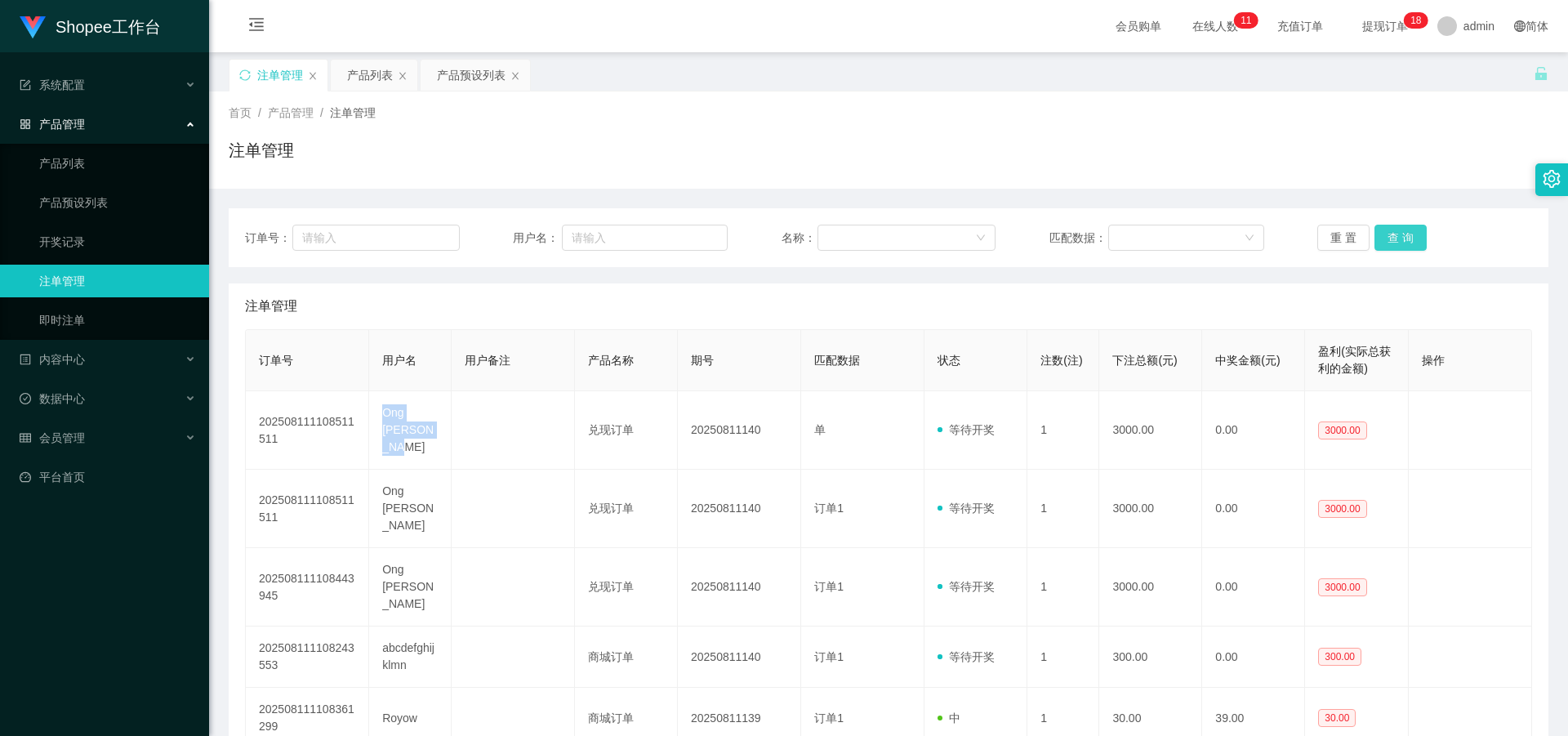
click at [1404, 240] on button "查 询" at bounding box center [1400, 238] width 52 height 26
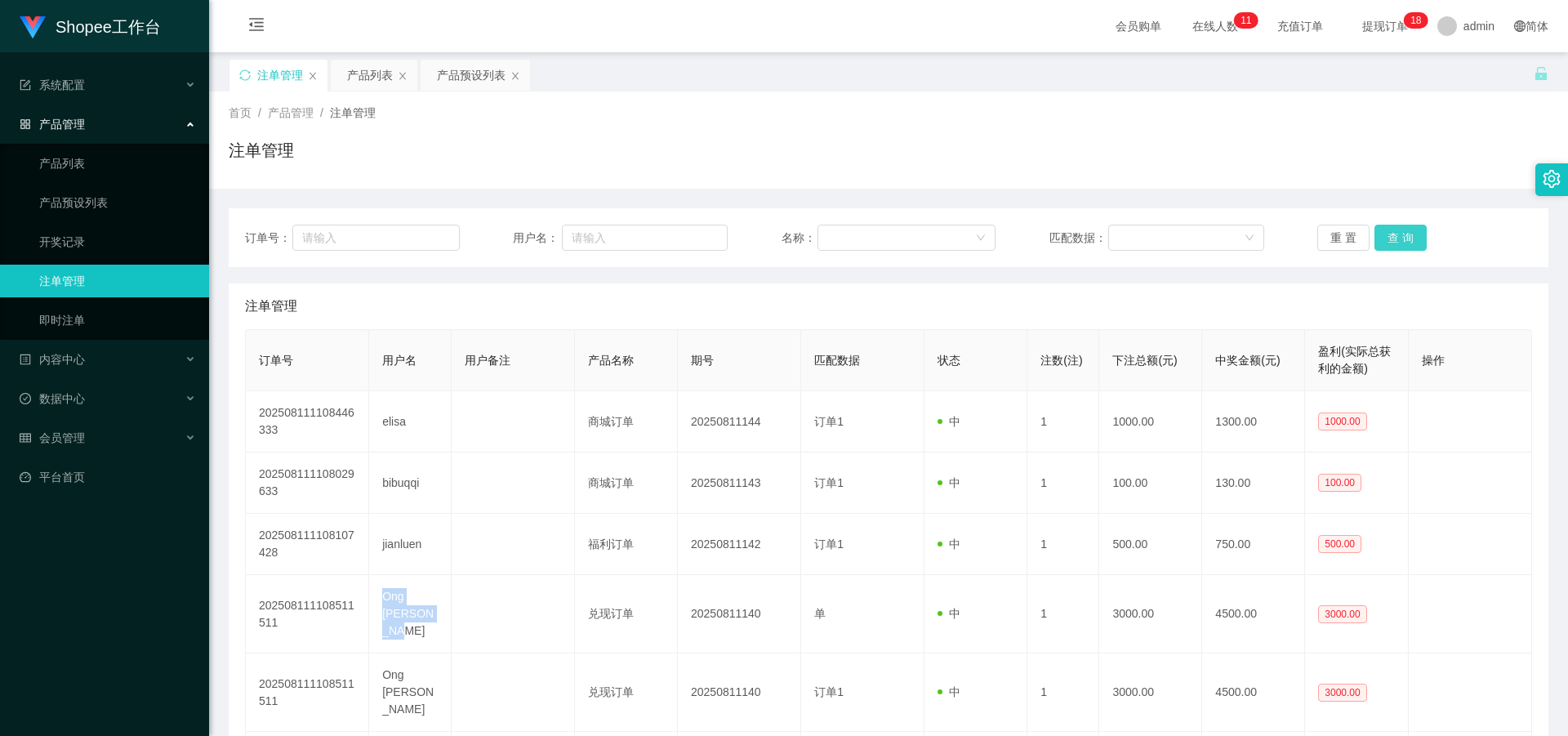
click at [1404, 240] on button "查 询" at bounding box center [1400, 238] width 52 height 26
click at [1404, 241] on button "查 询" at bounding box center [1400, 238] width 52 height 26
click at [1404, 241] on button "查 询" at bounding box center [1409, 238] width 70 height 26
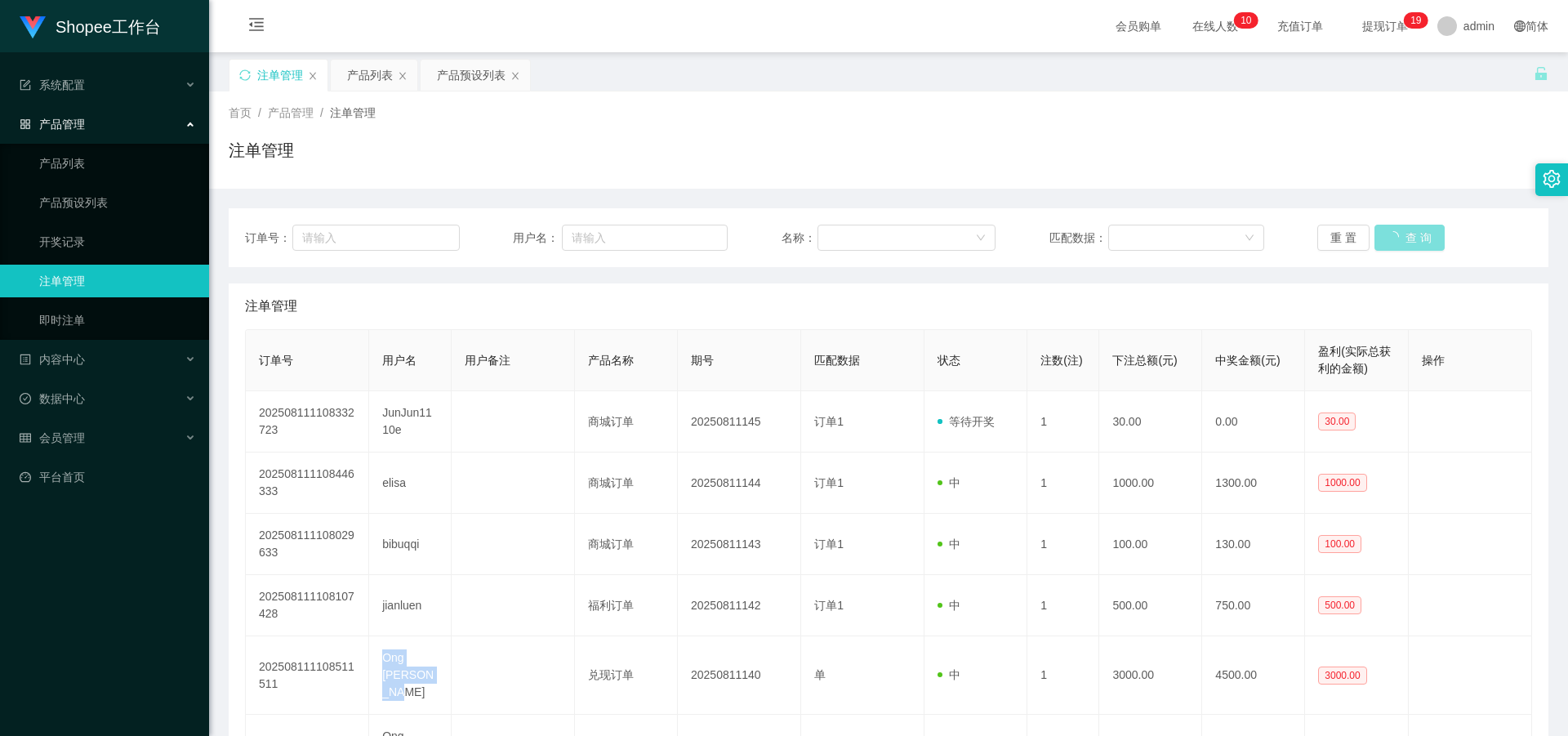
click at [1404, 241] on button "查 询" at bounding box center [1409, 238] width 70 height 26
click at [1404, 241] on button "查 询" at bounding box center [1400, 238] width 52 height 26
click at [1404, 241] on div "重 置 查 询" at bounding box center [1424, 238] width 215 height 26
click at [1404, 241] on button "查 询" at bounding box center [1400, 238] width 52 height 26
